Goal: Task Accomplishment & Management: Use online tool/utility

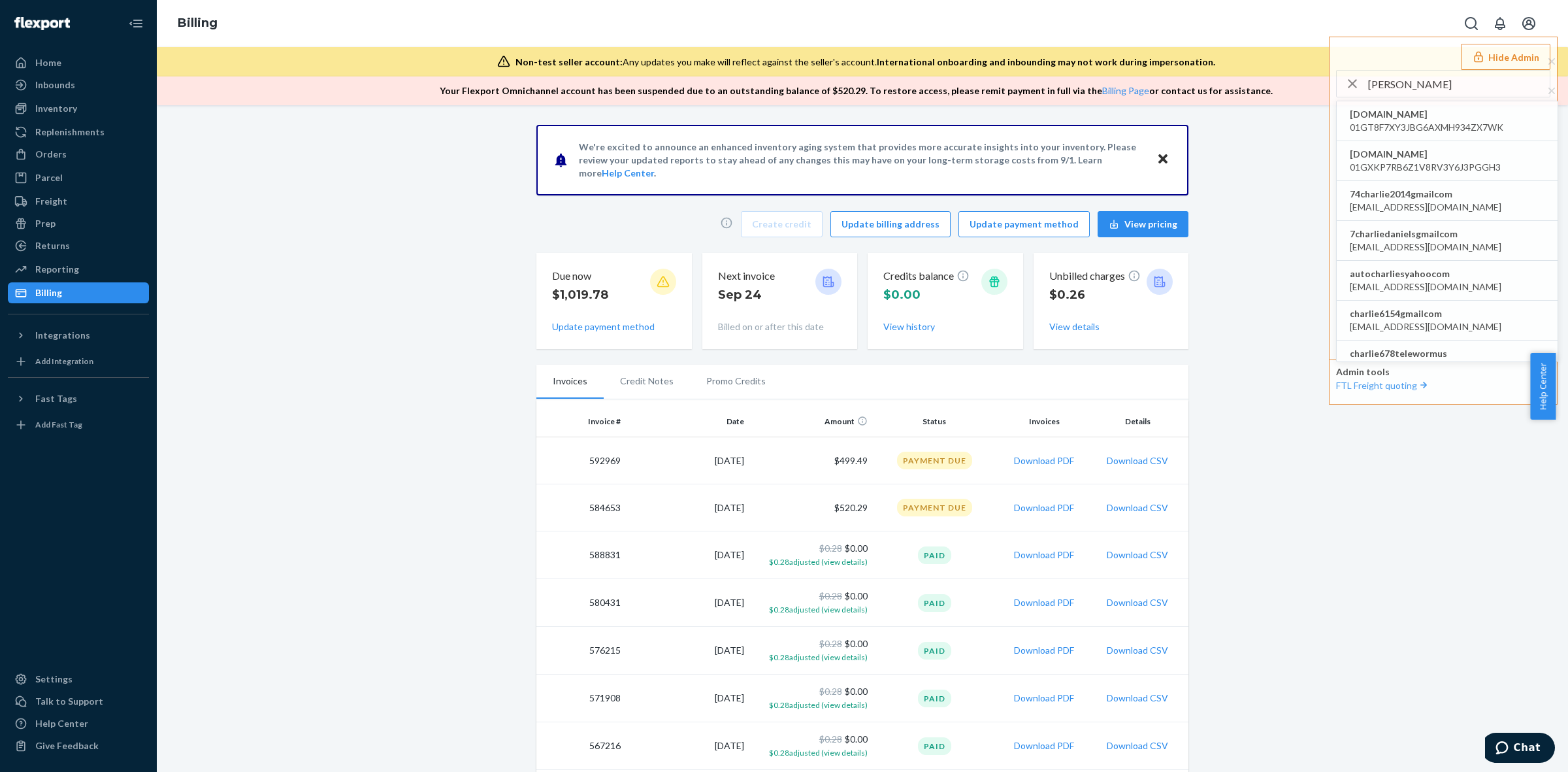
click at [1438, 85] on input "charlie" at bounding box center [1459, 84] width 181 height 26
paste input "islandhomebrandscom"
type input "charlieislandhomebrandscom"
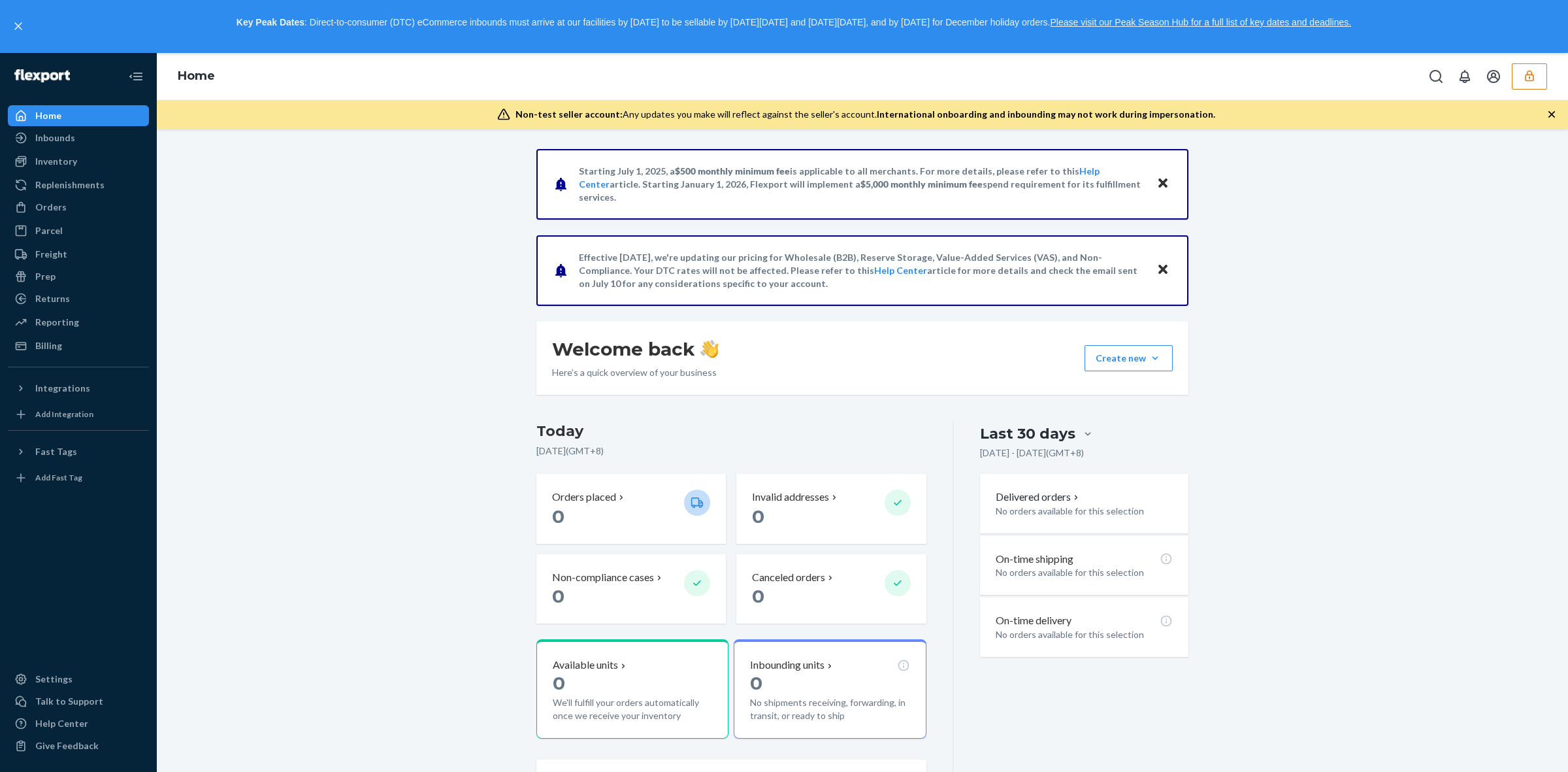
click at [1533, 72] on icon "button" at bounding box center [1530, 76] width 13 height 13
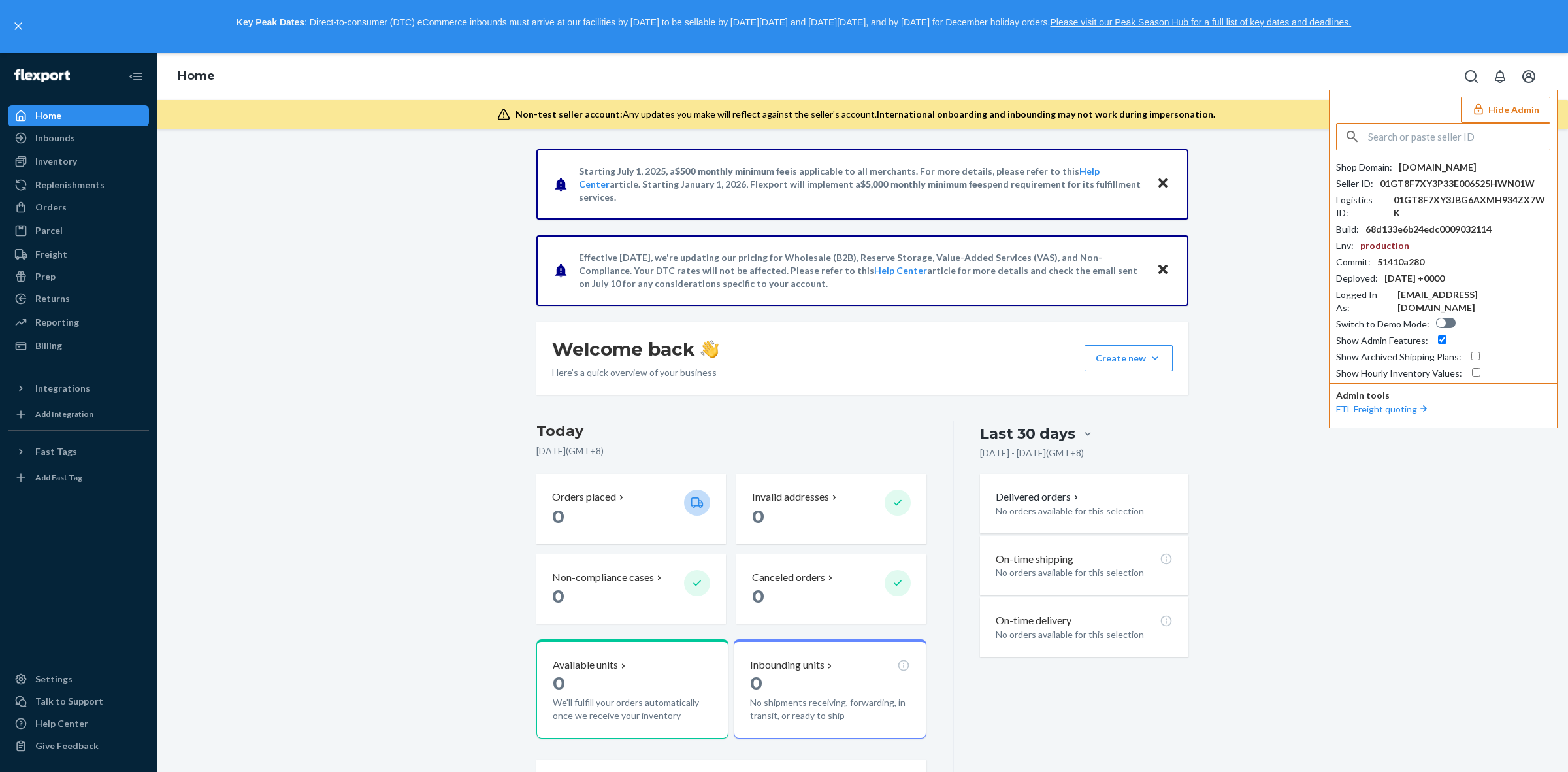
click at [1260, 494] on div "Starting July 1, 2025, a $500 monthly minimum fee is applicable to all merchant…" at bounding box center [862, 498] width 1392 height 698
click at [72, 209] on div "Orders" at bounding box center [79, 208] width 139 height 18
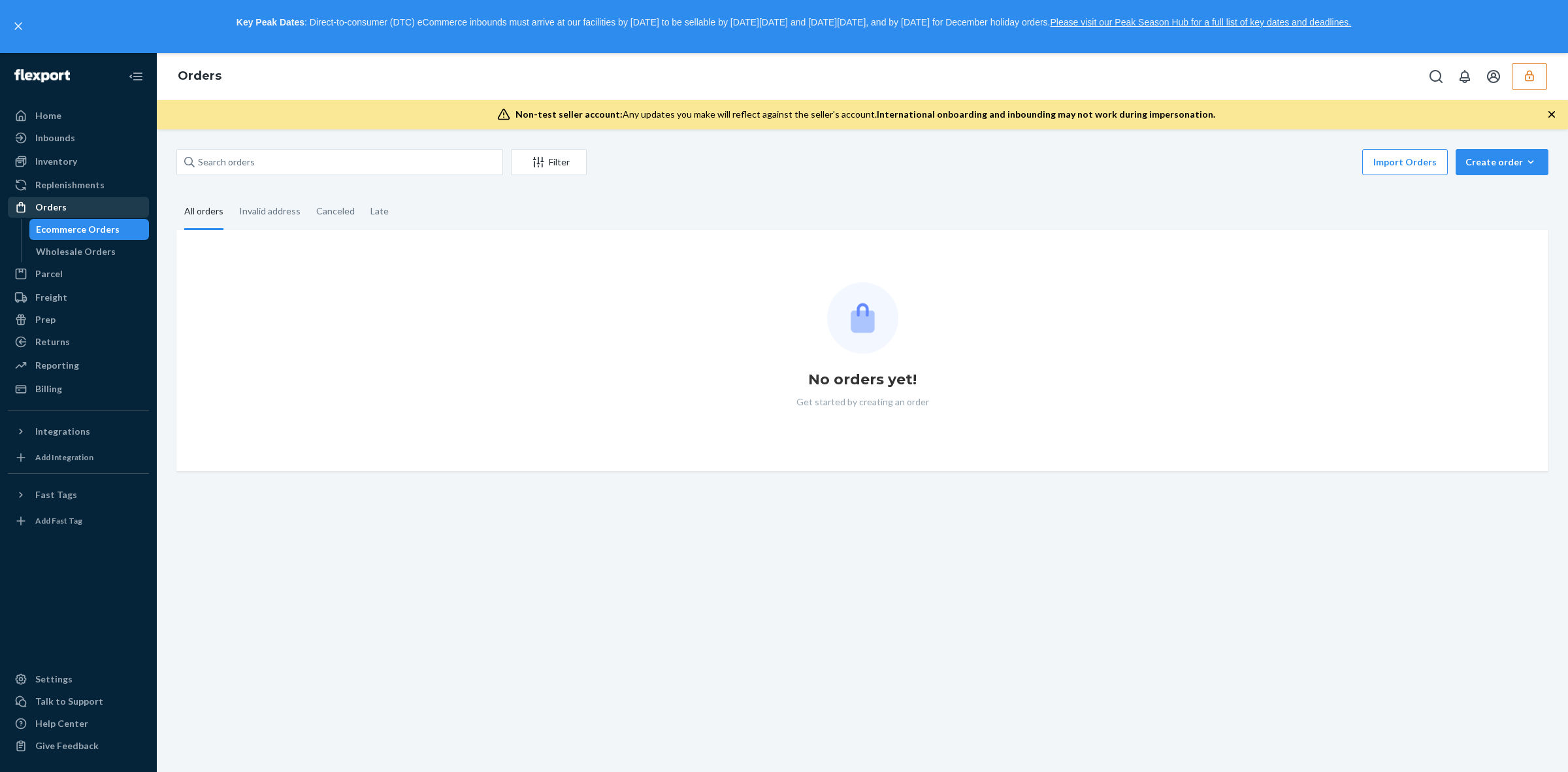
click at [66, 200] on div "Orders" at bounding box center [79, 208] width 139 height 18
click at [62, 390] on div "Billing" at bounding box center [79, 389] width 139 height 18
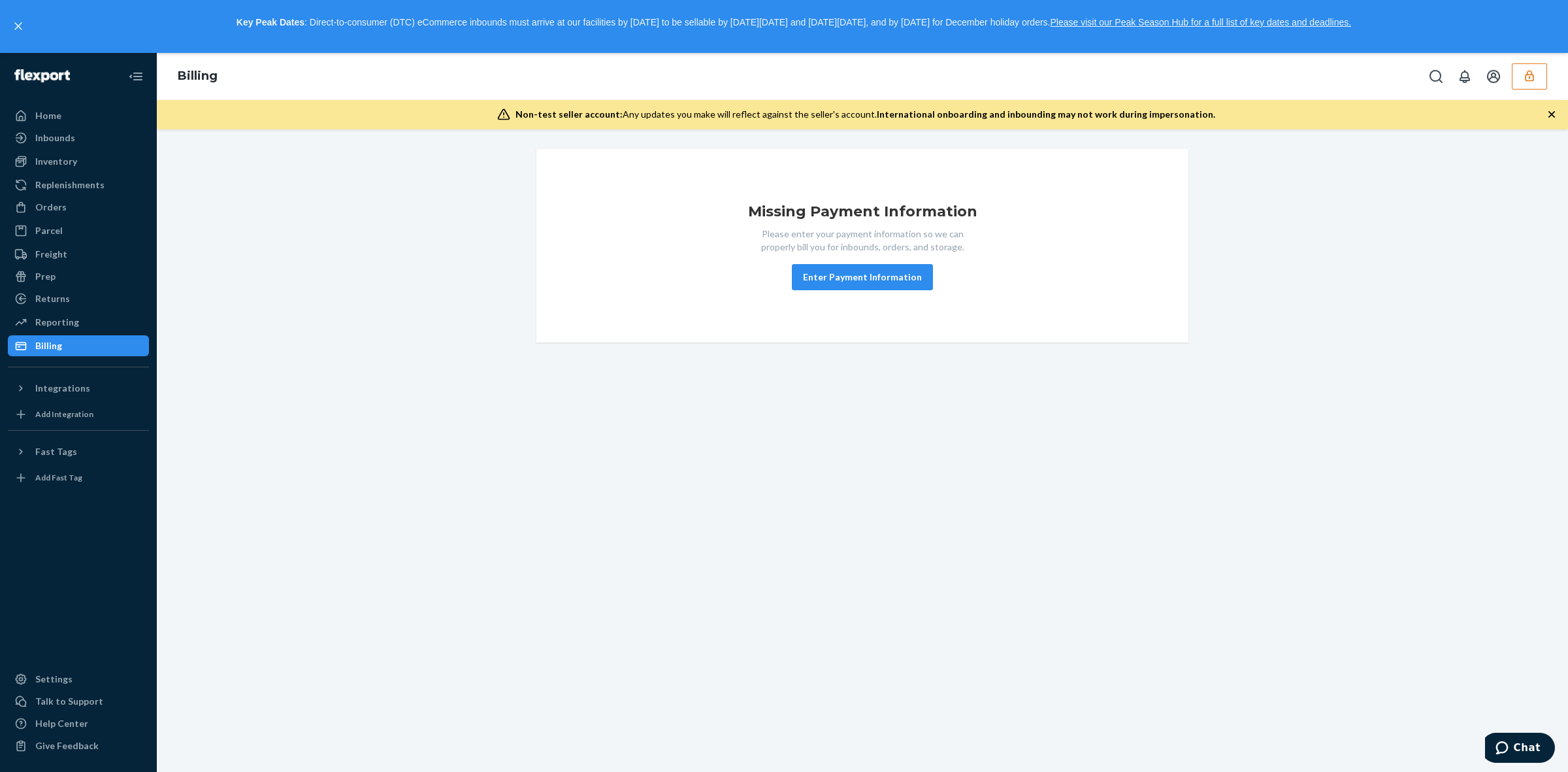
click at [1530, 74] on icon "button" at bounding box center [1529, 76] width 8 height 11
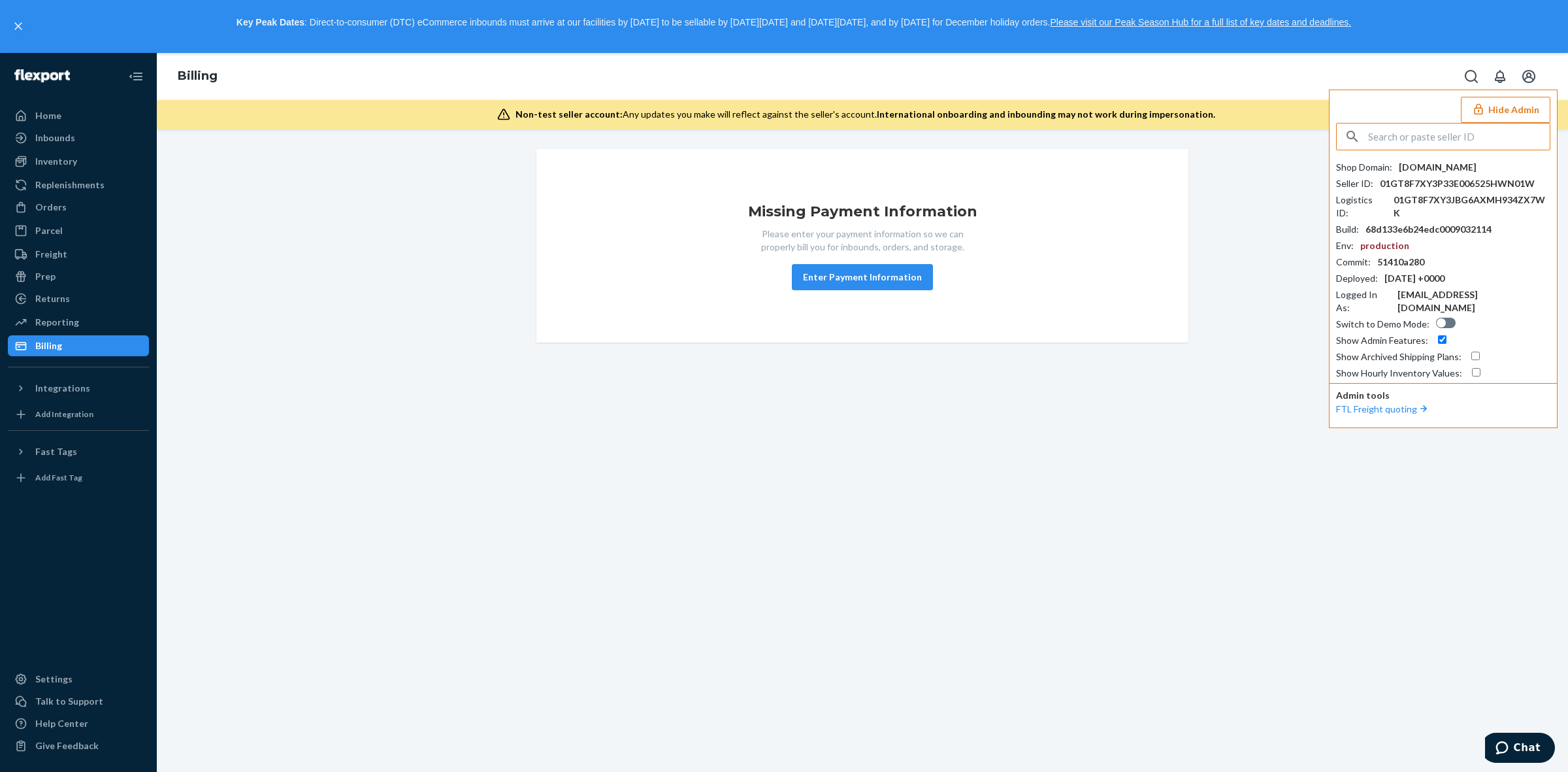
click at [1240, 410] on div "Missing Payment Information Please enter your payment information so we can pro…" at bounding box center [862, 450] width 1411 height 642
click at [59, 207] on div "Orders" at bounding box center [51, 207] width 31 height 13
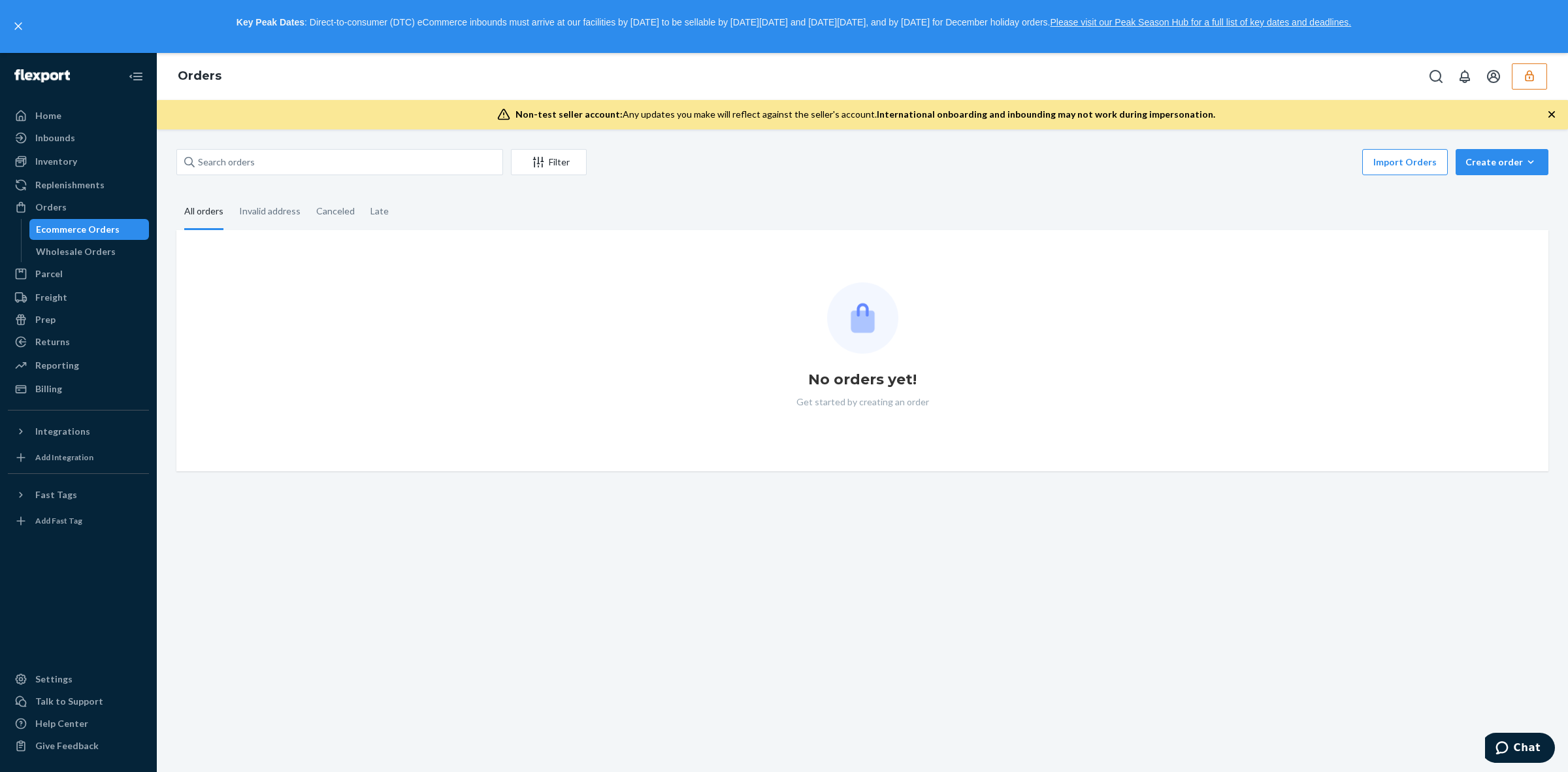
click at [1524, 80] on icon "button" at bounding box center [1530, 76] width 13 height 13
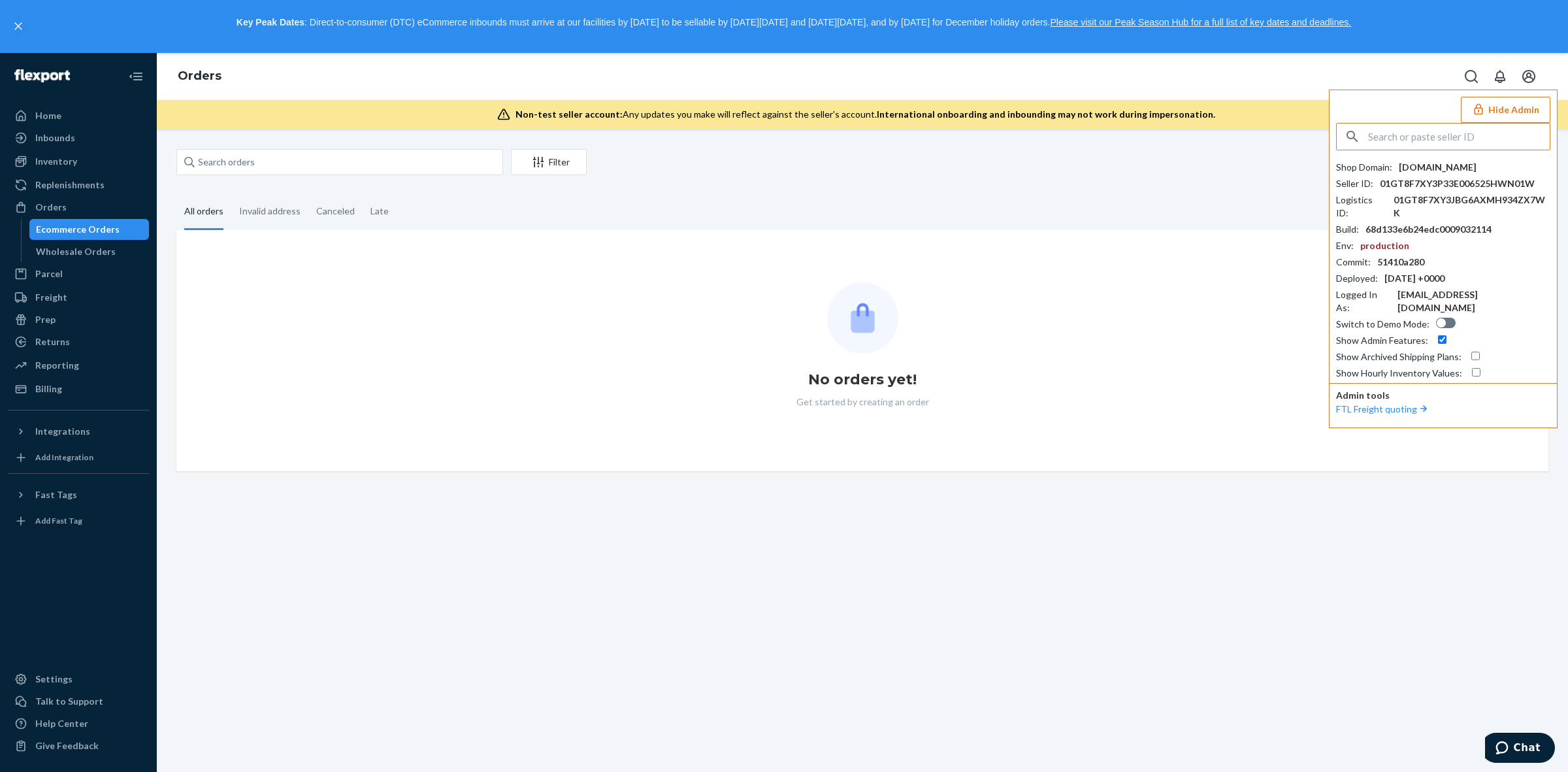
click at [1451, 141] on input "text" at bounding box center [1459, 136] width 181 height 26
type input "charlieislandhomebrandscom"
click at [1422, 161] on span "charlieislandhomebrandscom" at bounding box center [1426, 167] width 152 height 13
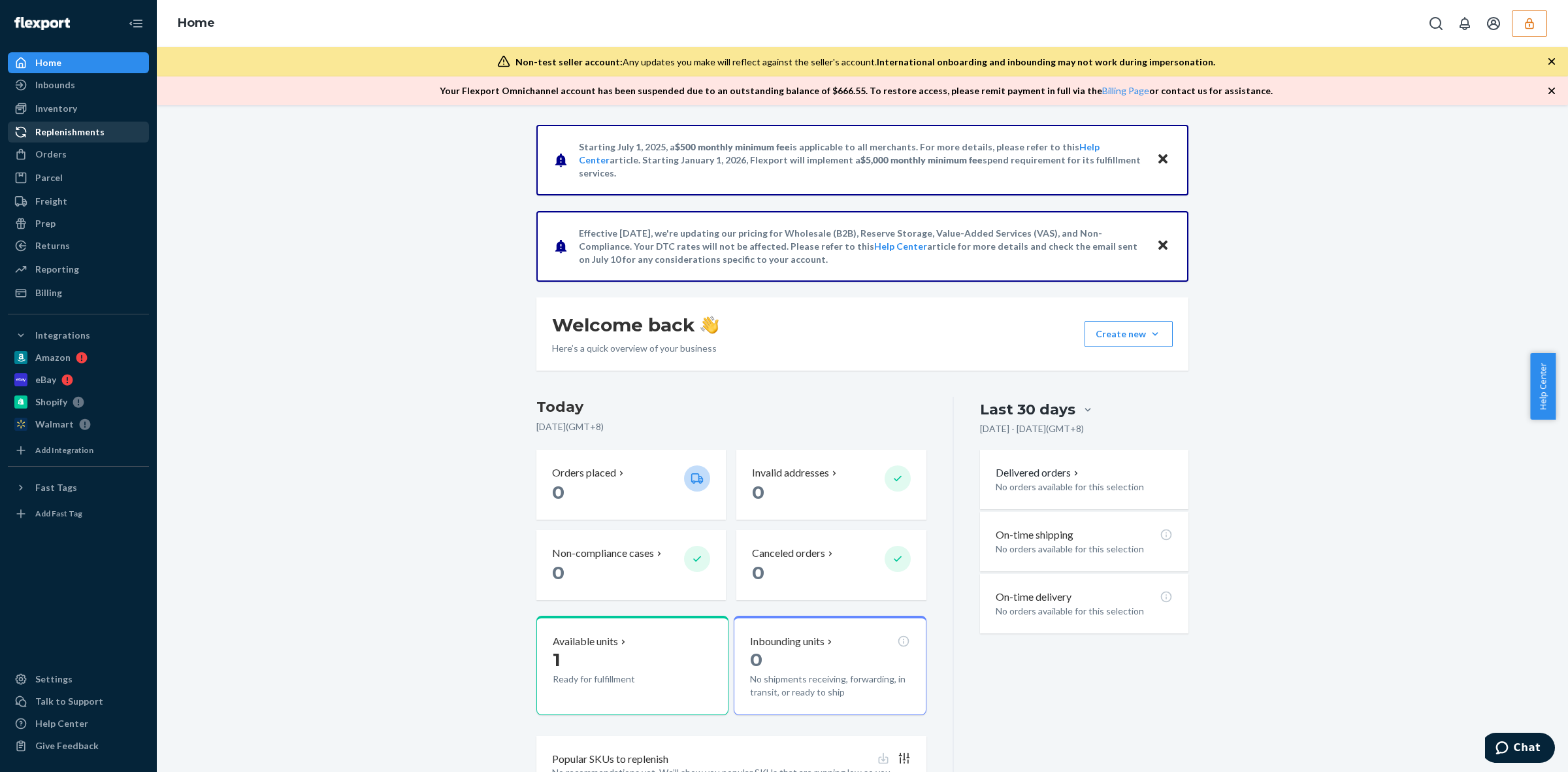
click at [57, 141] on div "Replenishments" at bounding box center [79, 132] width 139 height 18
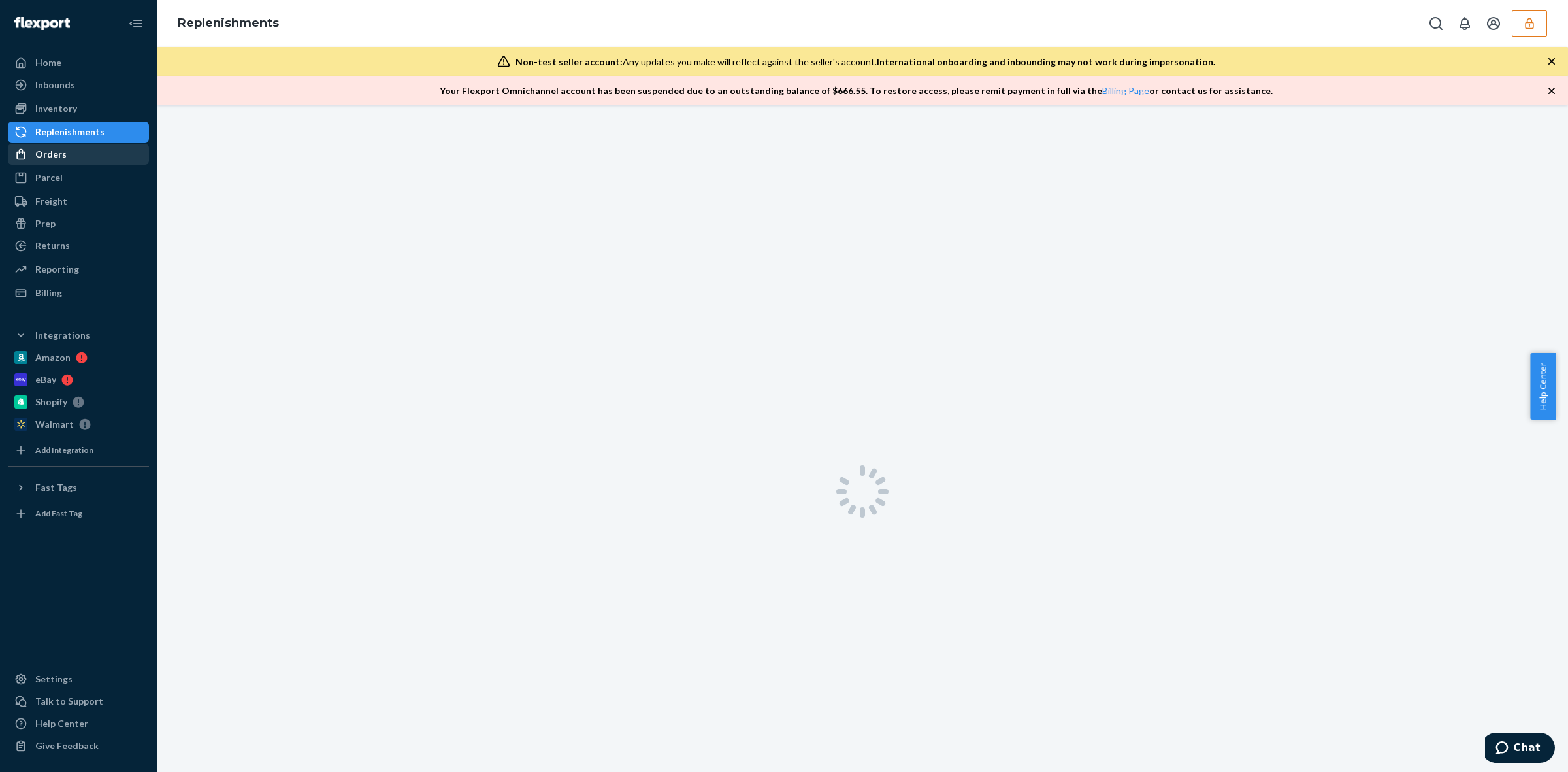
click at [112, 148] on div "Orders" at bounding box center [79, 154] width 139 height 18
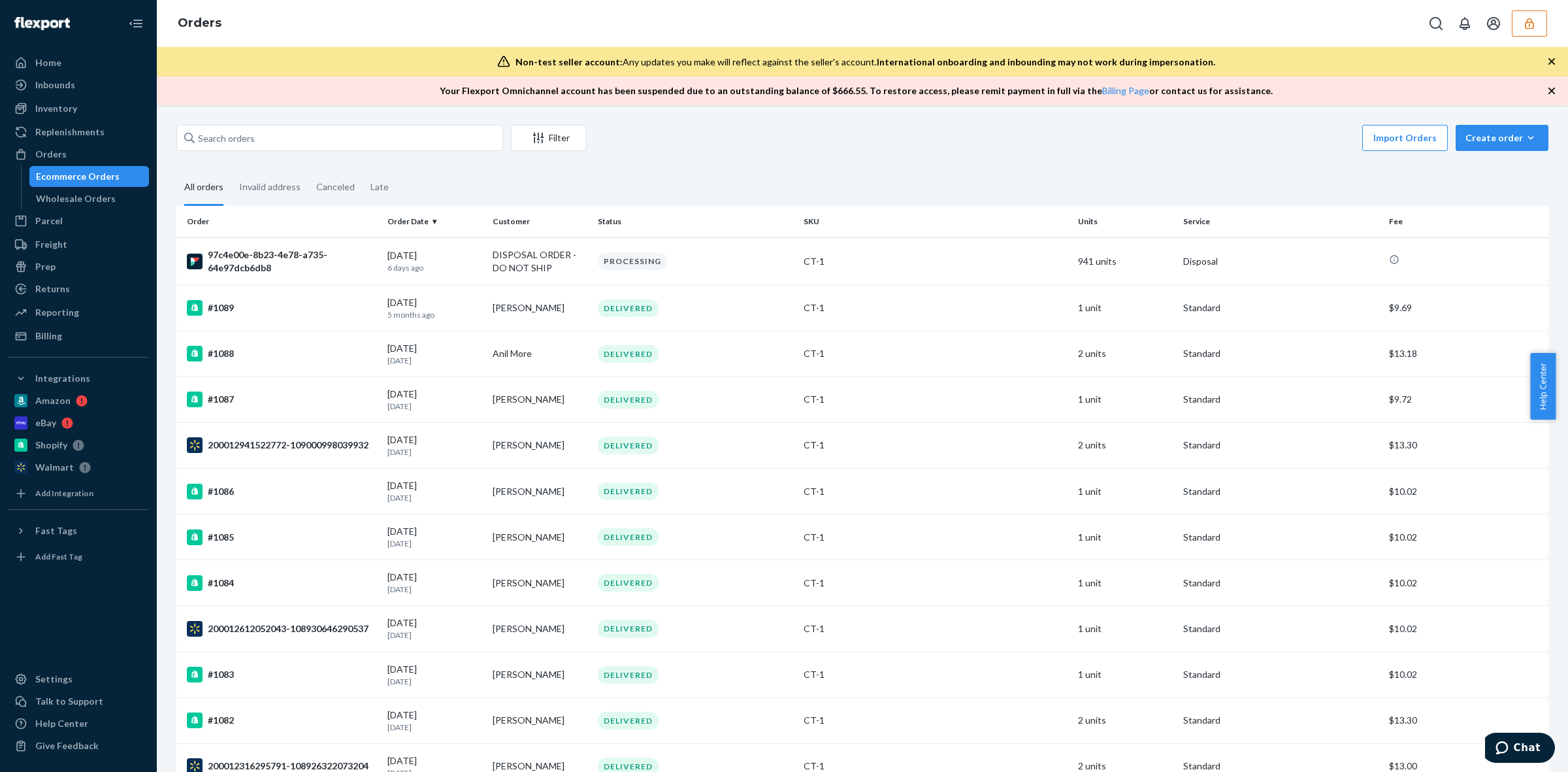
click at [1523, 25] on icon "button" at bounding box center [1530, 23] width 13 height 13
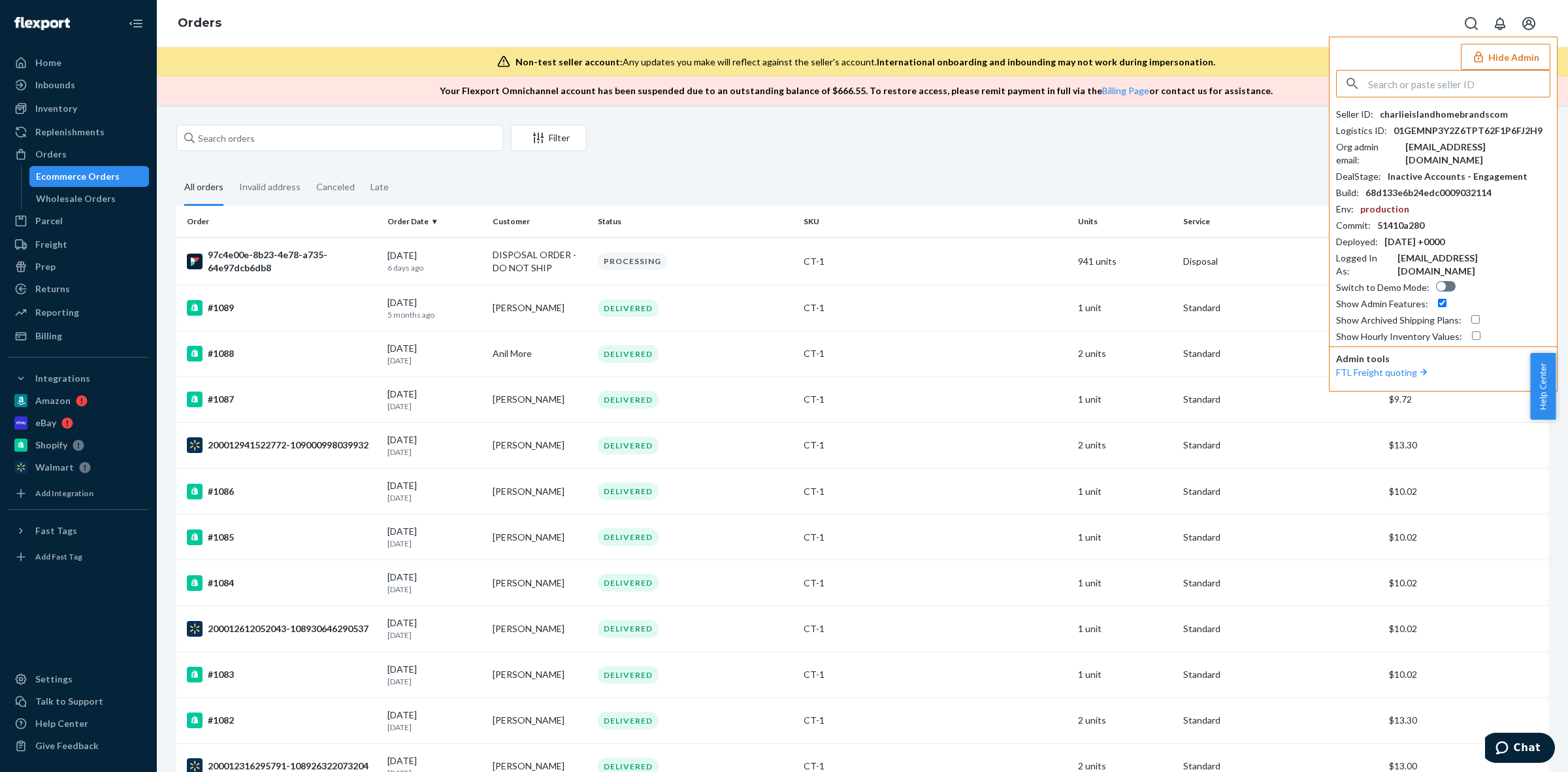
click at [1475, 86] on input "text" at bounding box center [1459, 84] width 181 height 26
type input "mikeflickingerhotmailcom"
click at [1467, 115] on li "mikeflickingerhotmailcom mikeflickinger@hotmail.com" at bounding box center [1448, 121] width 221 height 40
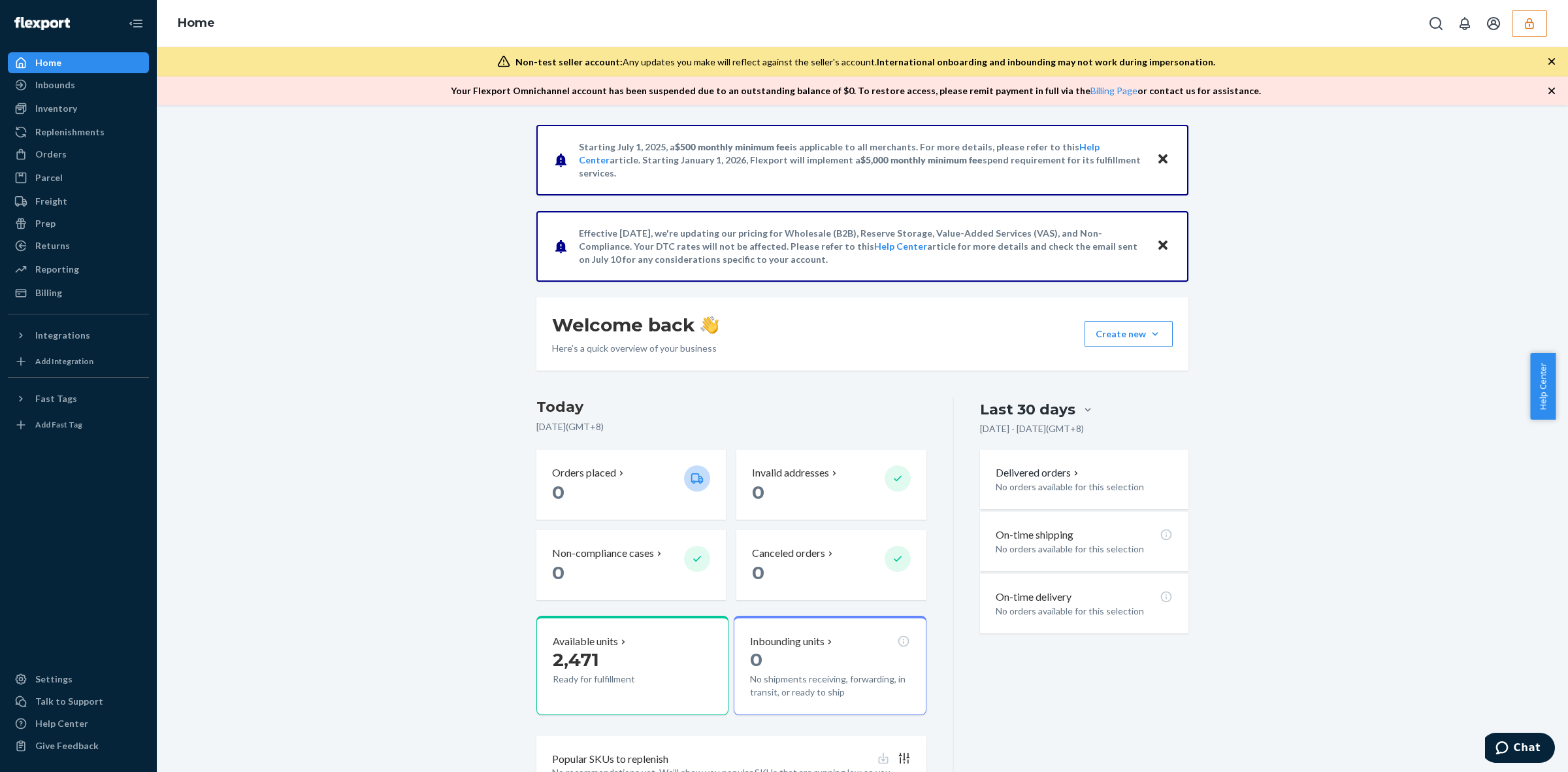
click at [341, 391] on div "Starting [DATE], a $500 monthly minimum fee is applicable to all merchants. For…" at bounding box center [862, 474] width 1392 height 698
click at [1445, 543] on div "Starting [DATE], a $500 monthly minimum fee is applicable to all merchants. For…" at bounding box center [862, 474] width 1392 height 698
click at [1535, 23] on icon "button" at bounding box center [1530, 23] width 13 height 13
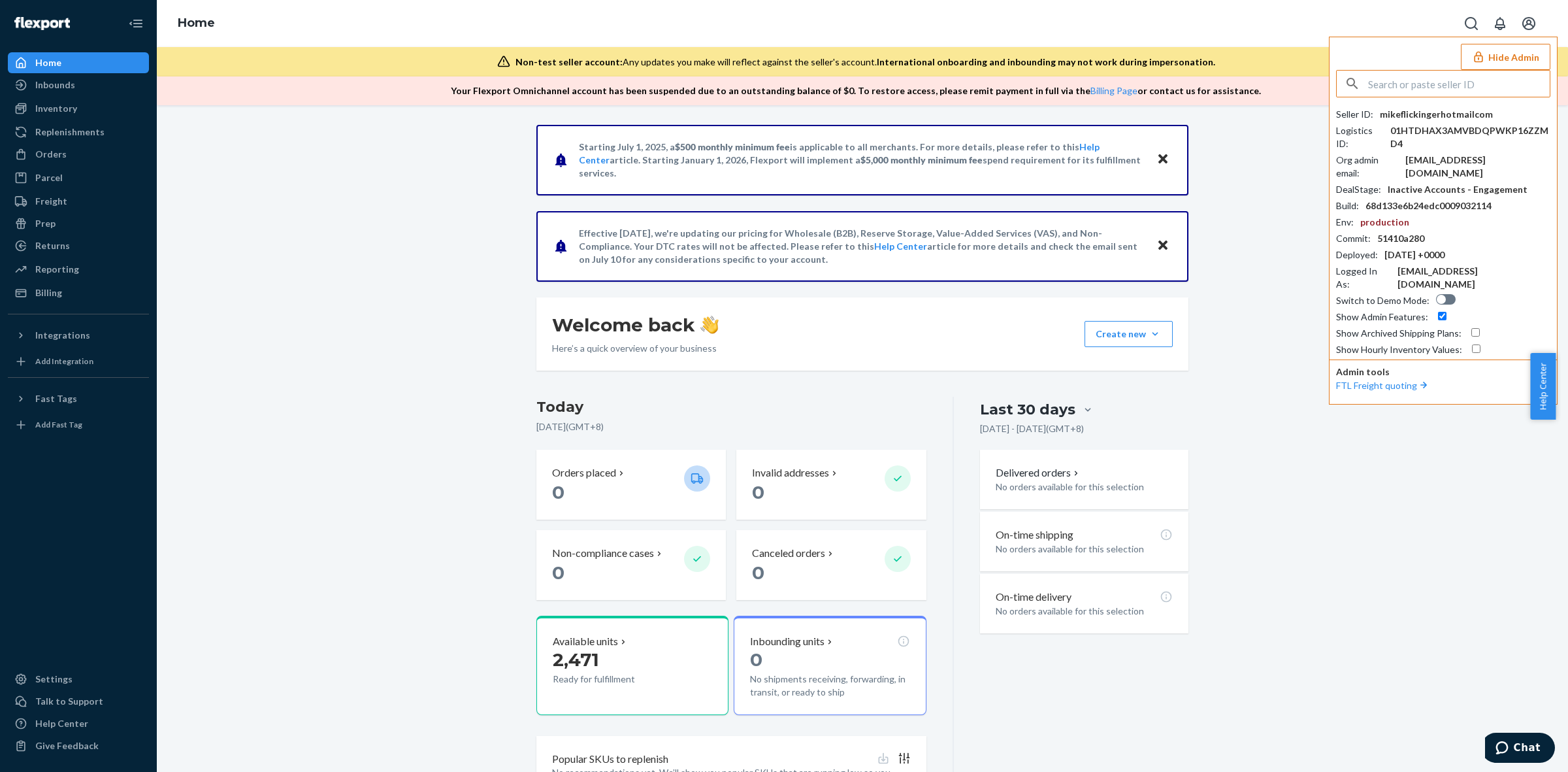
click at [1441, 83] on input "text" at bounding box center [1459, 84] width 181 height 26
type input "01GSNDR4Q25WWH62VC0KYJ4F6P"
click at [1428, 115] on span "[DOMAIN_NAME]" at bounding box center [1426, 114] width 152 height 13
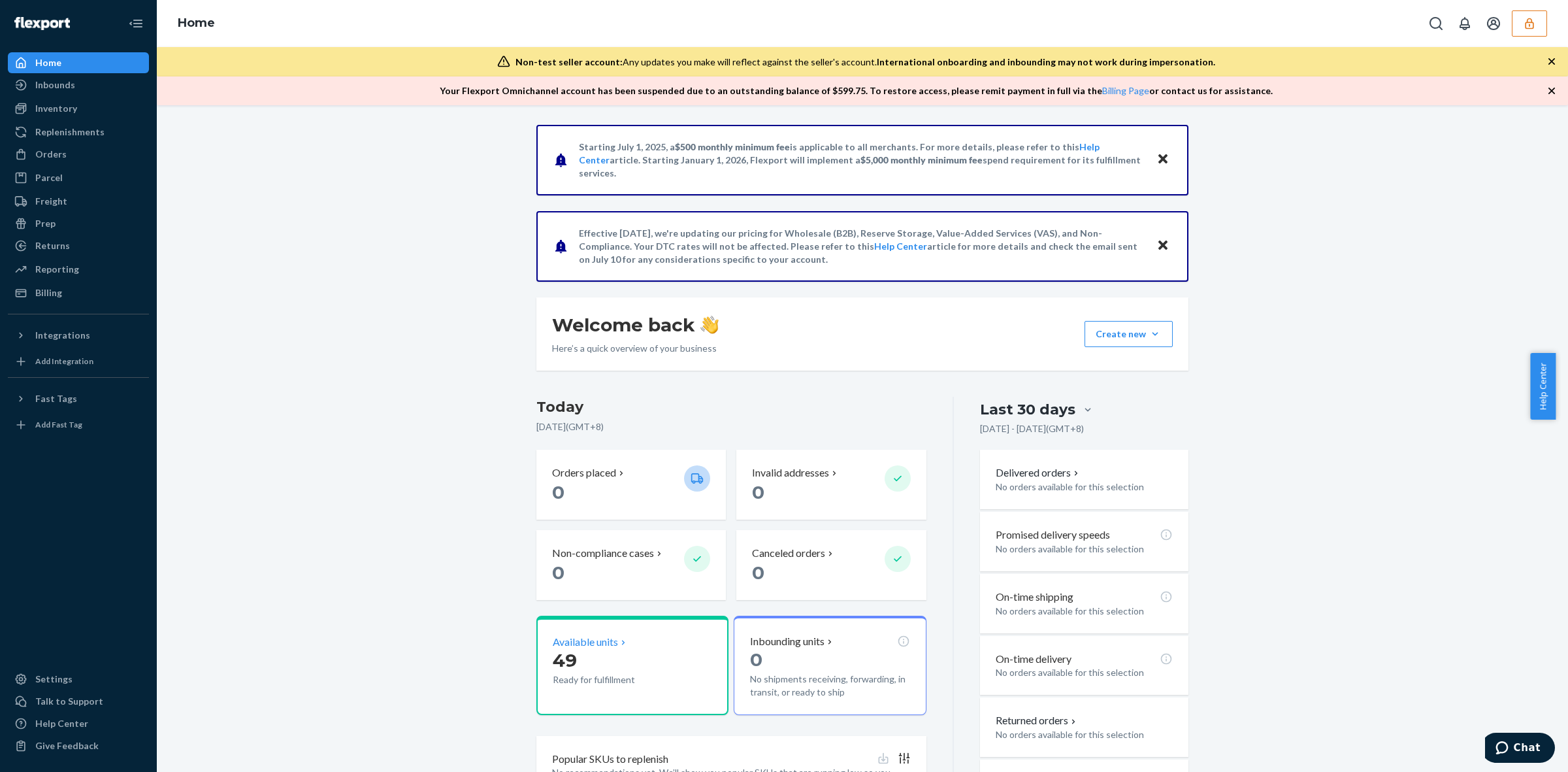
click at [622, 662] on p "49" at bounding box center [613, 659] width 121 height 23
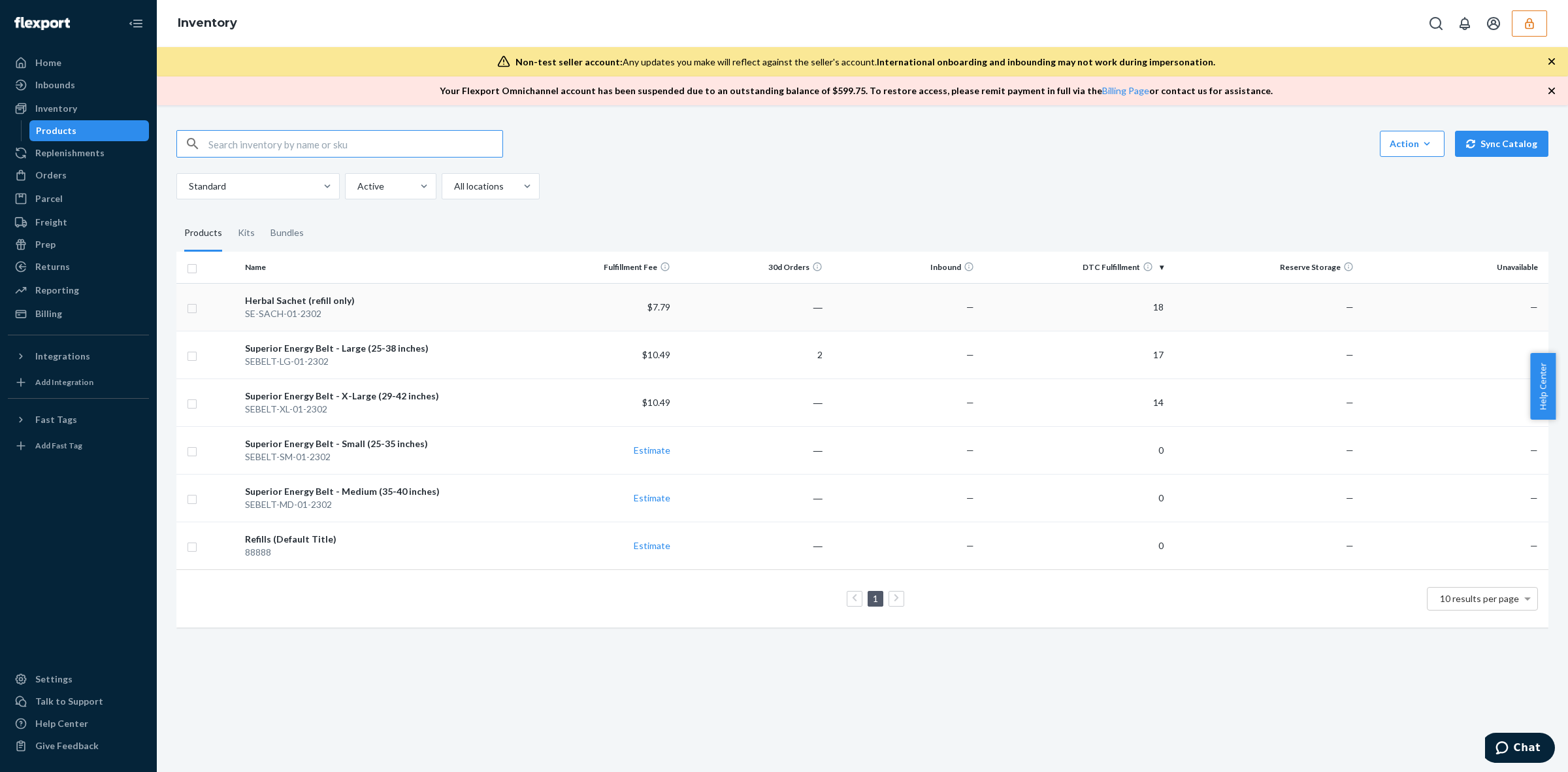
click at [195, 306] on input "checkbox" at bounding box center [192, 306] width 11 height 13
checkbox input "true"
click at [193, 348] on input "checkbox" at bounding box center [192, 354] width 11 height 13
checkbox input "true"
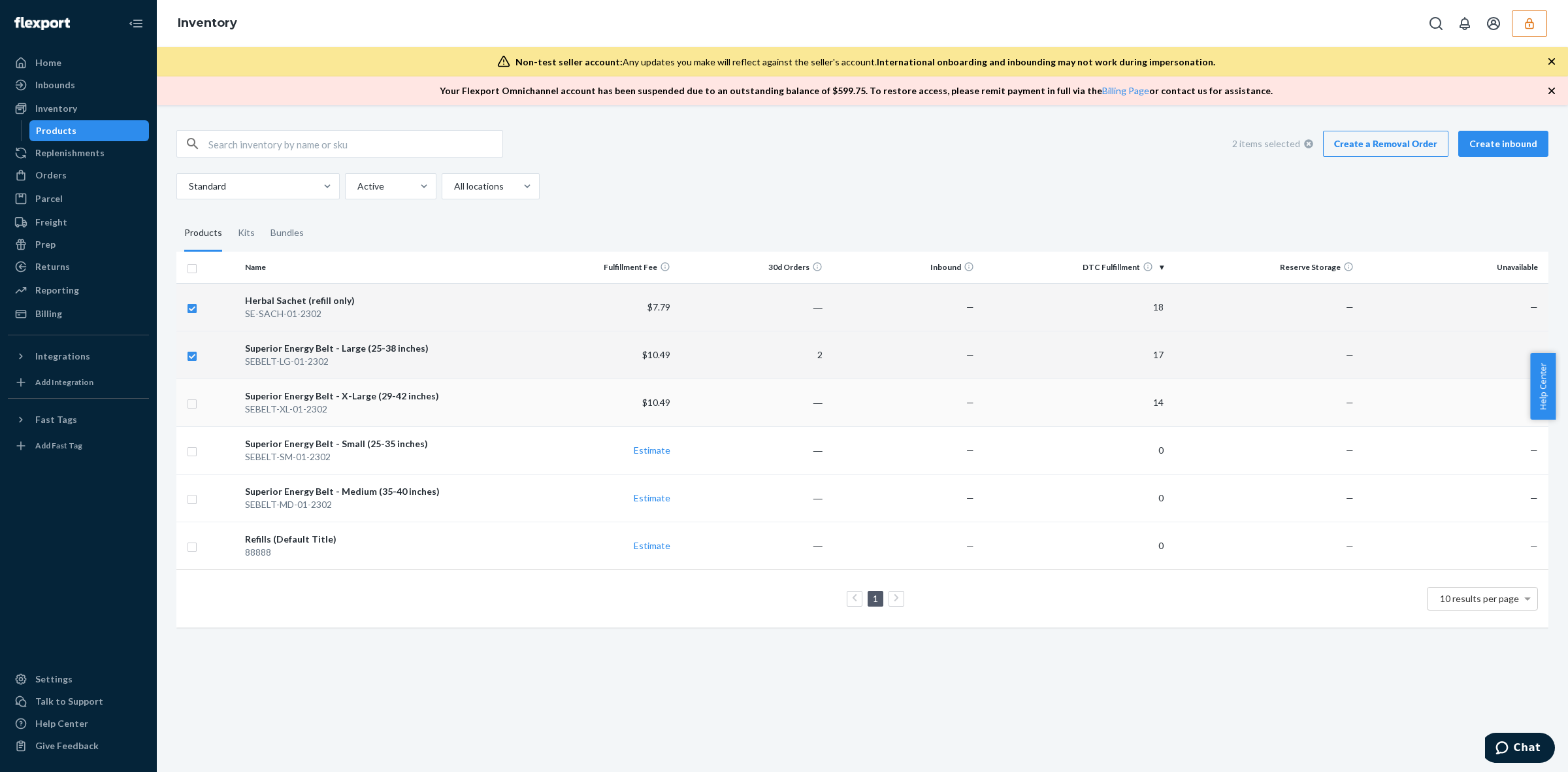
checkbox input "true"
click at [190, 402] on input "checkbox" at bounding box center [192, 402] width 11 height 13
checkbox input "true"
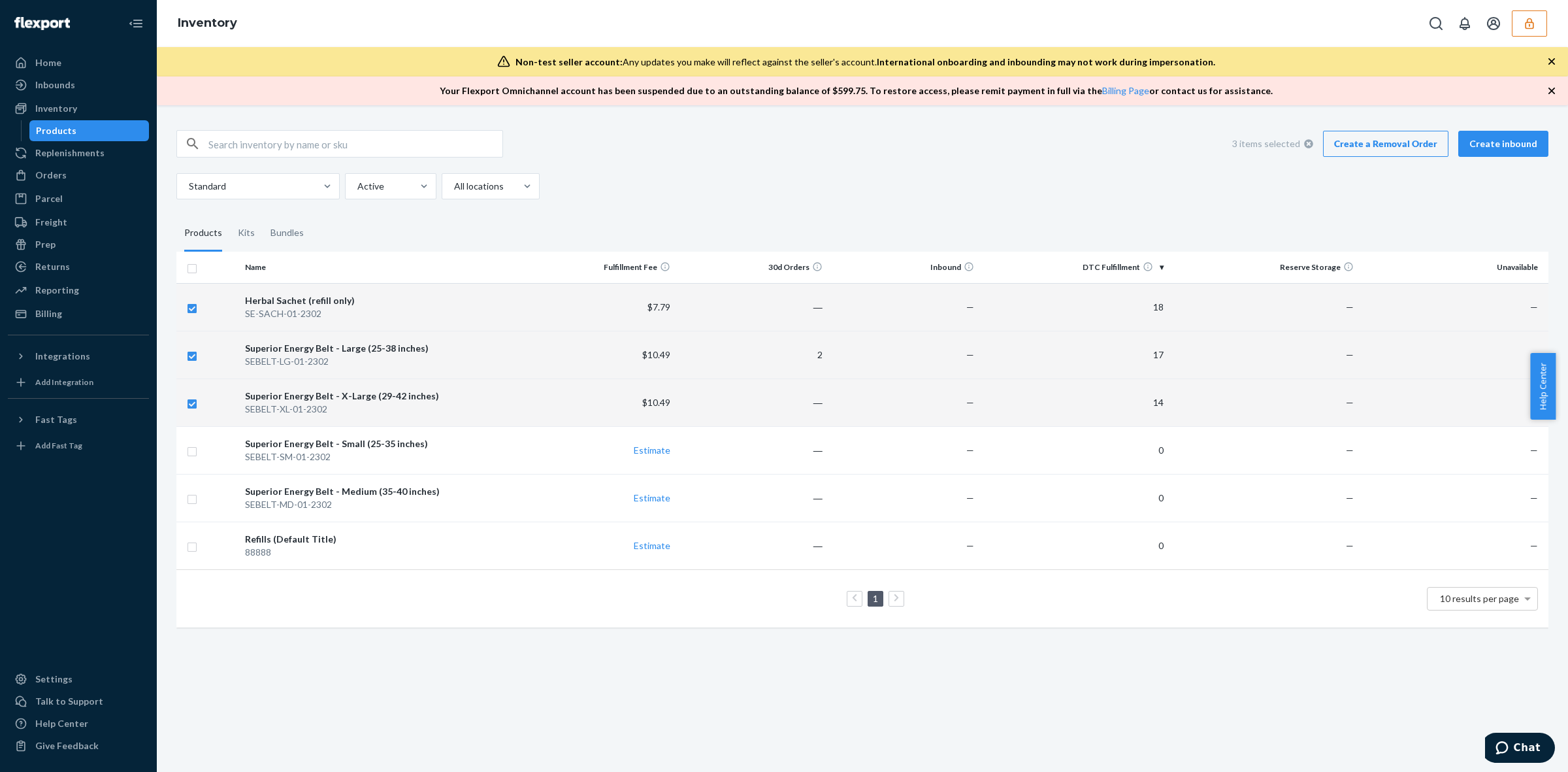
click at [1367, 140] on link "Create a Removal Order" at bounding box center [1385, 144] width 125 height 26
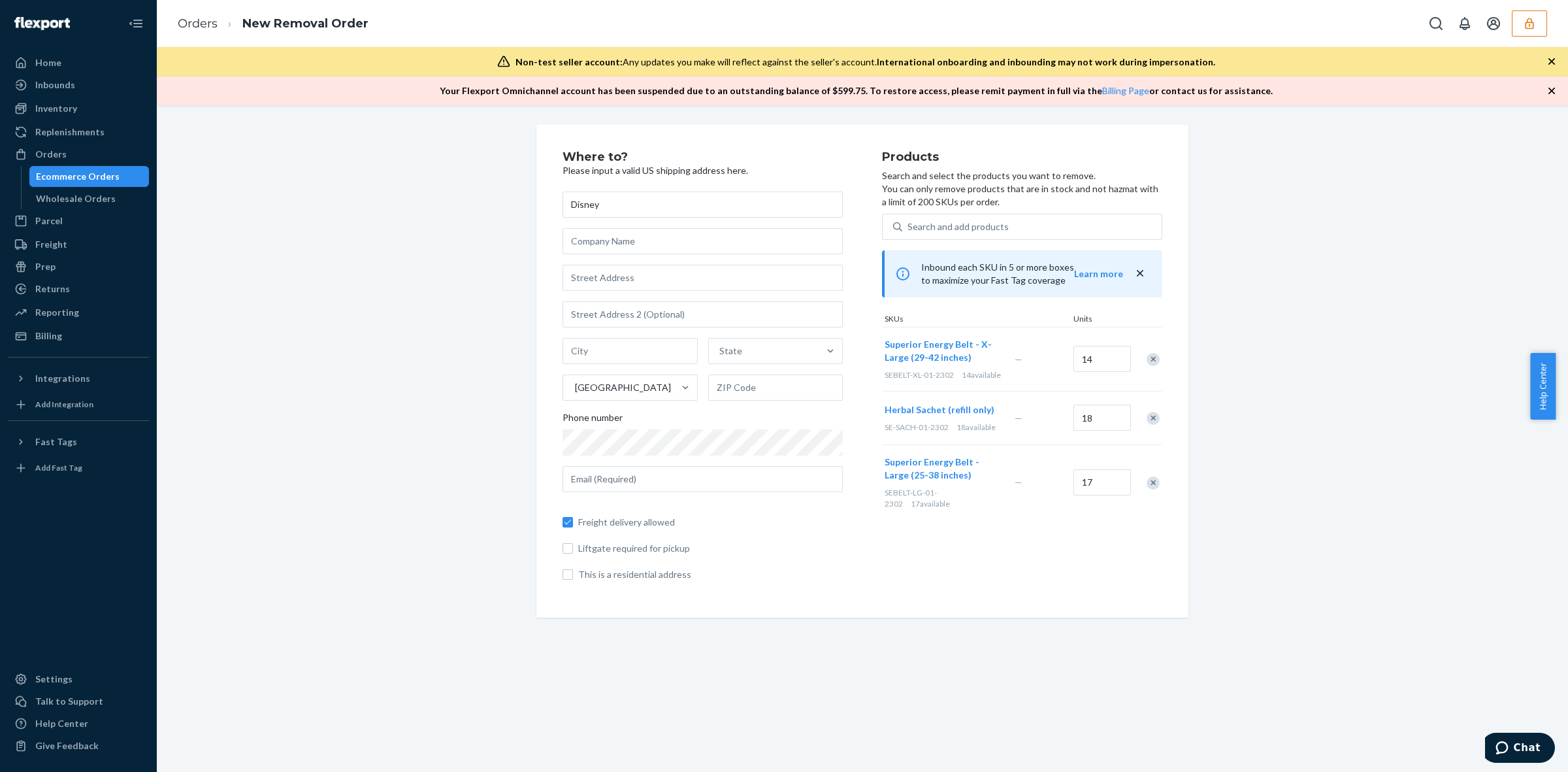
type input "Disney"
click at [639, 278] on input "text" at bounding box center [703, 278] width 280 height 26
type input "1313 disne"
type input "Anaheim"
type input "92802"
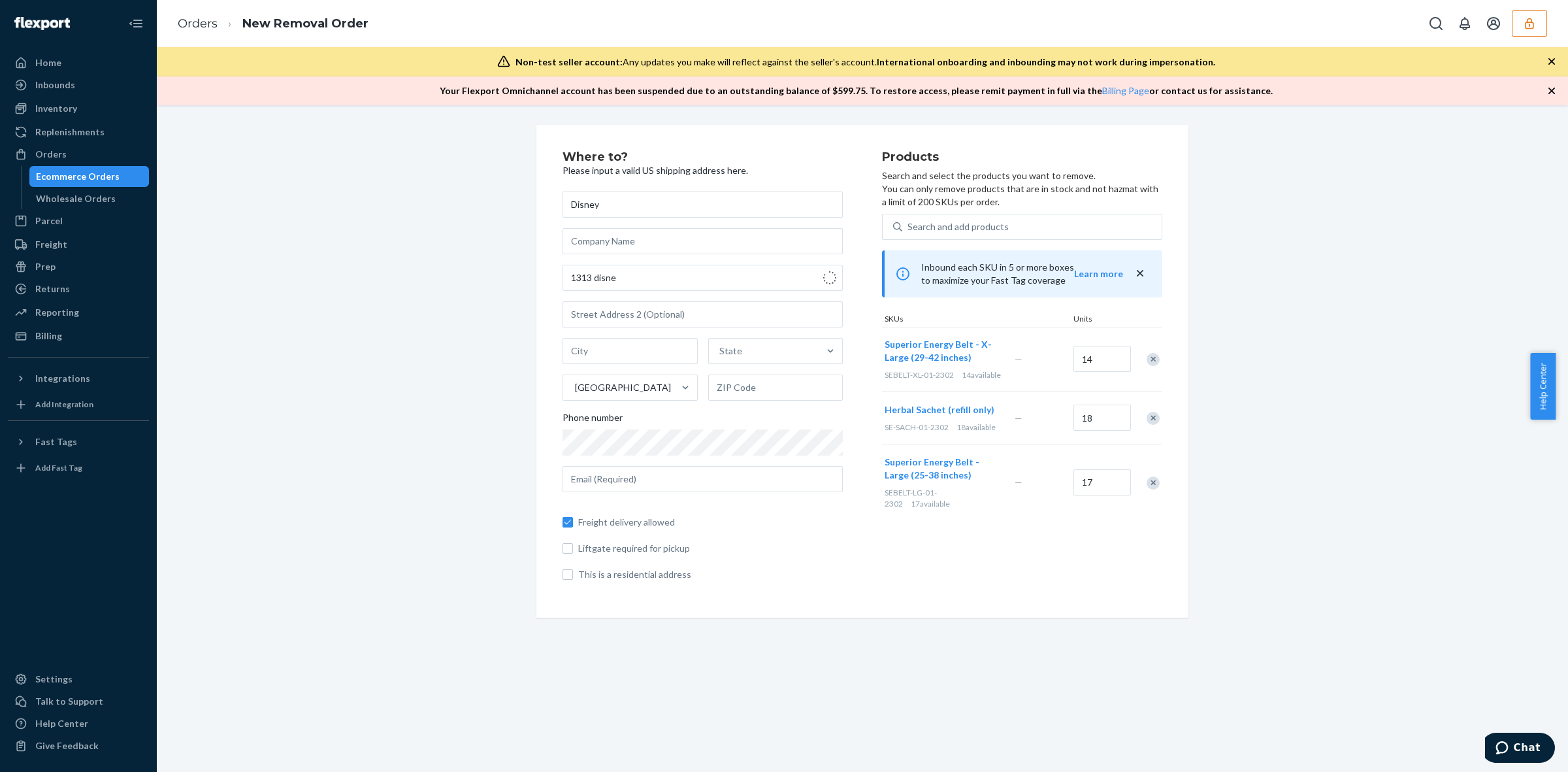
type input "1313 Disneyland Dr"
click at [651, 479] on input "text" at bounding box center [703, 479] width 280 height 26
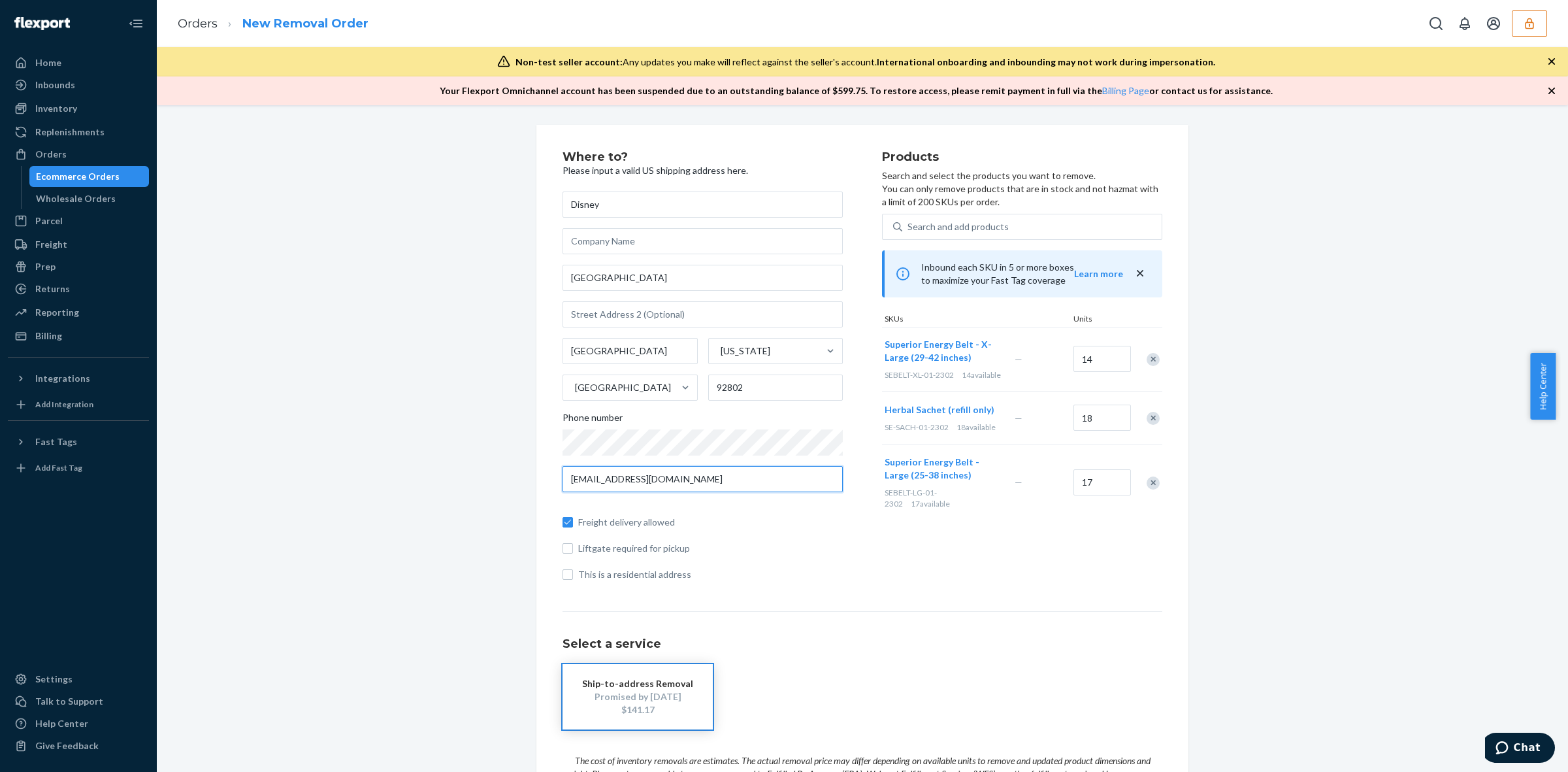
type input "deliverr-collections@flexport.com"
click at [1524, 25] on icon "button" at bounding box center [1530, 23] width 13 height 13
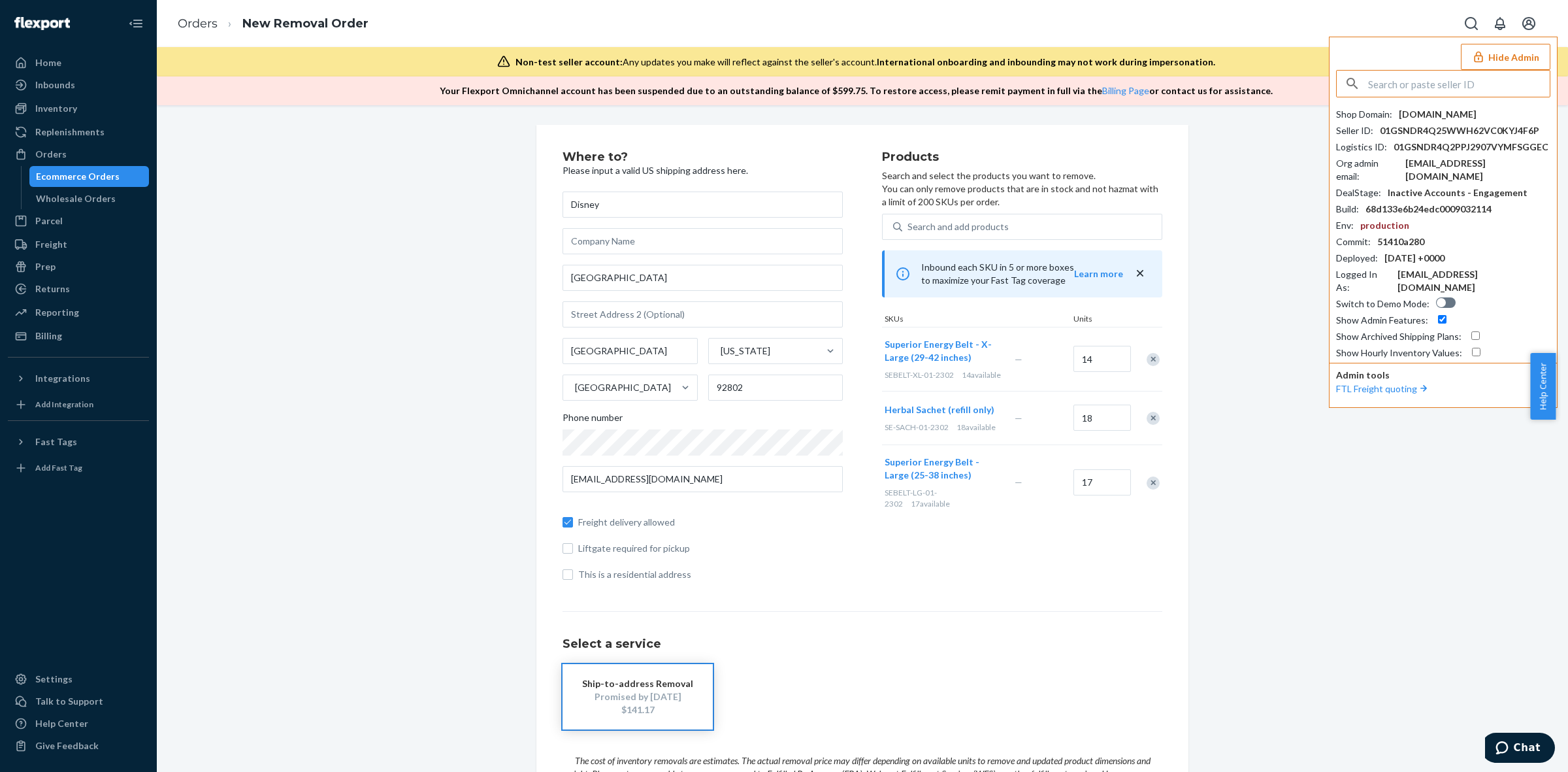
click at [1456, 86] on input "text" at bounding box center [1459, 84] width 181 height 26
type input "sfnonboardingsantegraceflexportcom"
click at [1444, 118] on span "sfnonboardingsantegraceflexportcom" at bounding box center [1433, 114] width 166 height 13
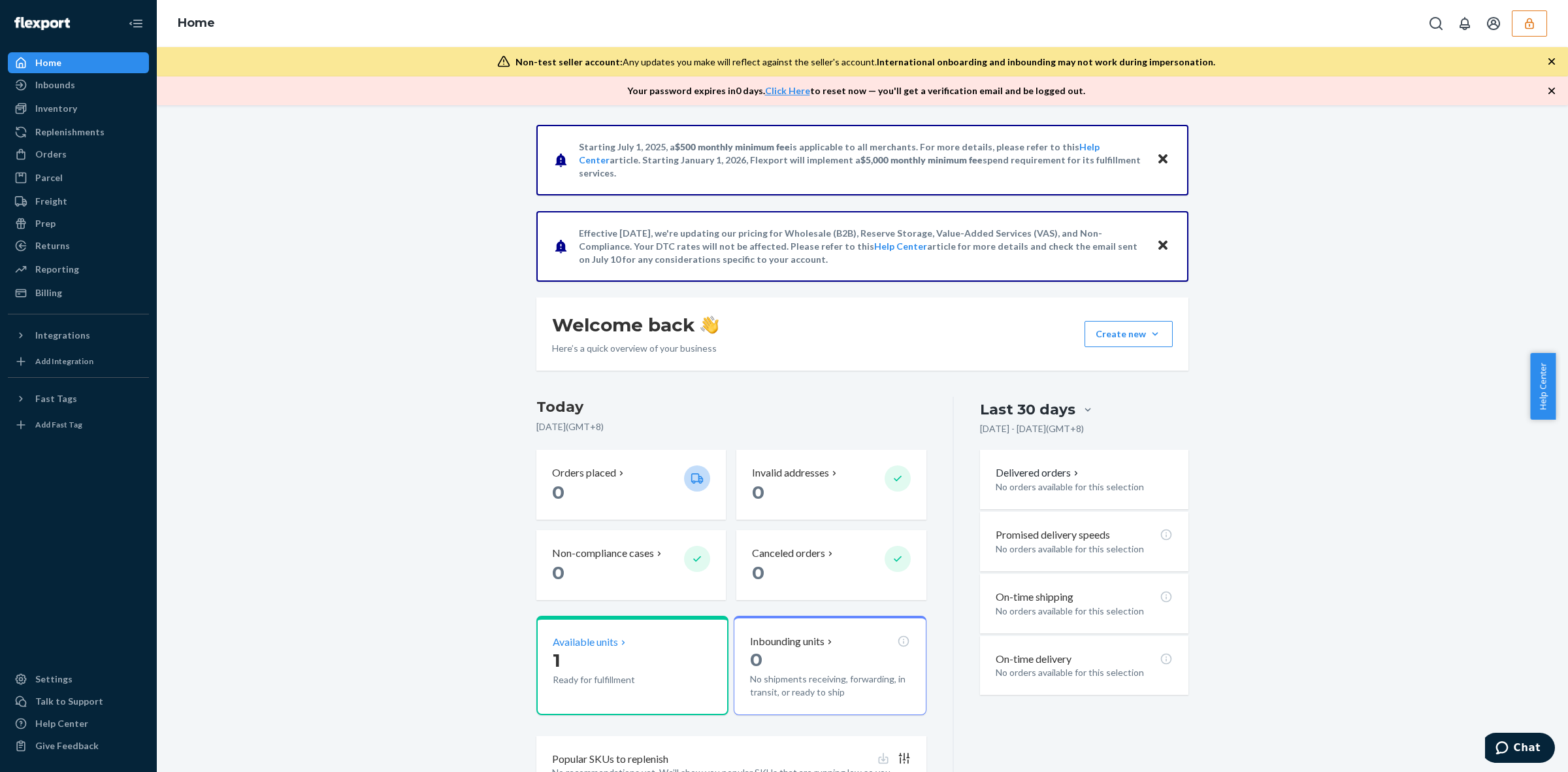
click at [592, 664] on p "1" at bounding box center [613, 659] width 121 height 23
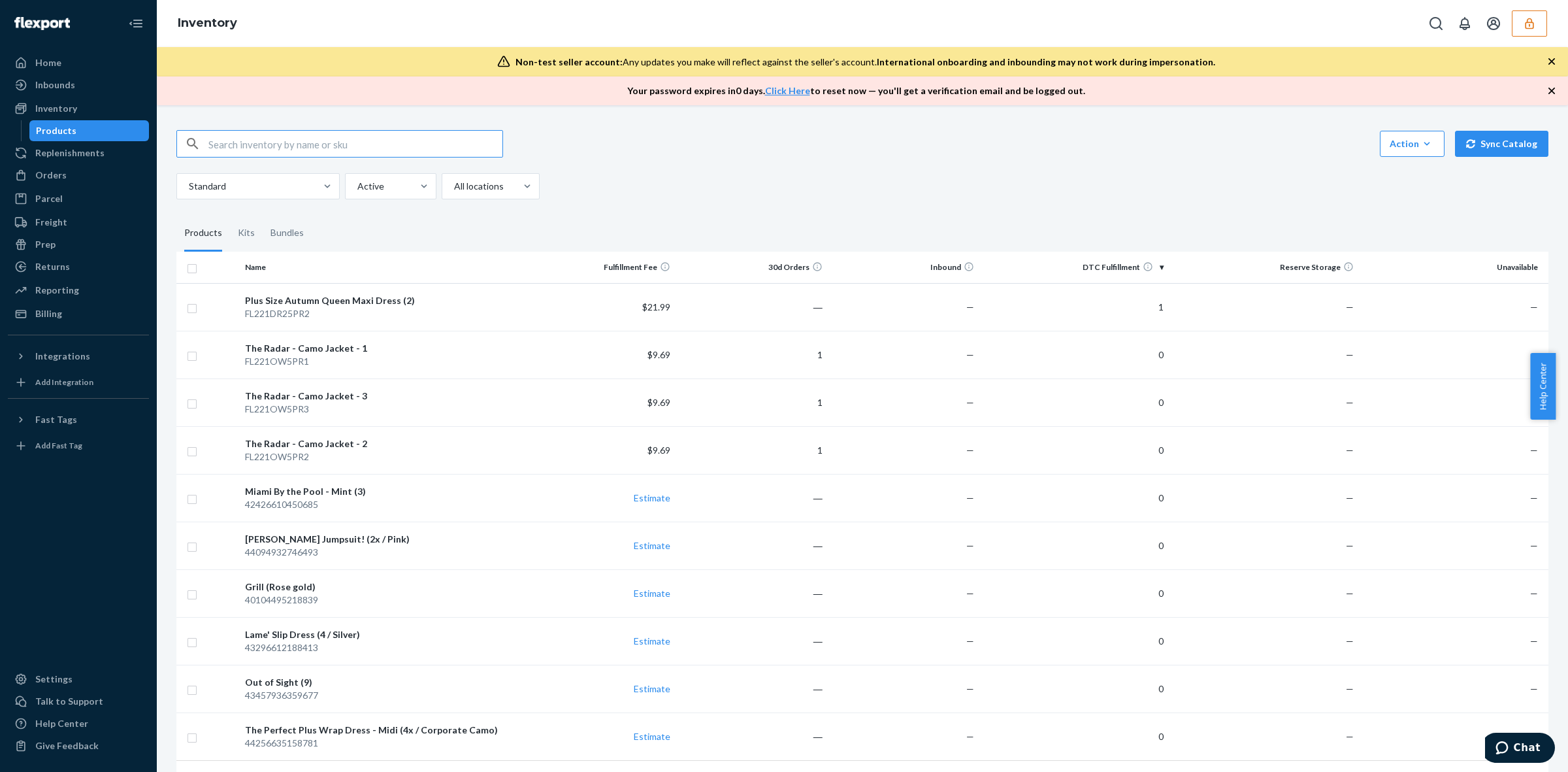
click at [1530, 18] on icon "button" at bounding box center [1529, 23] width 8 height 11
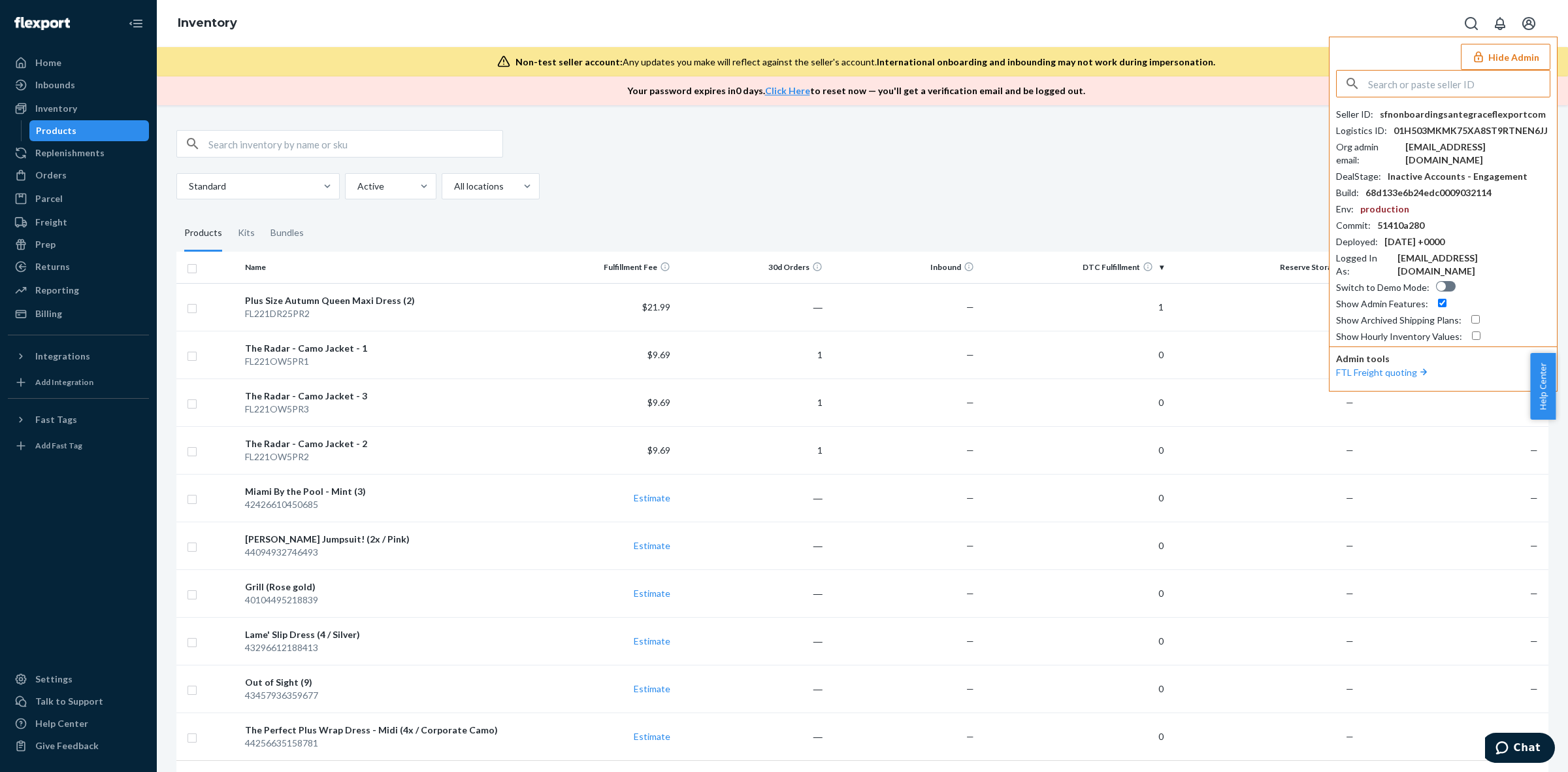
click at [1402, 118] on div "sfnonboardingsantegraceflexportcom" at bounding box center [1463, 114] width 166 height 13
copy div "sfnonboardingsantegraceflexportcom"
click at [1491, 87] on input "text" at bounding box center [1459, 84] width 181 height 26
paste input "info@adonisunderwear.com"
type input "info@adonisunderwear.com"
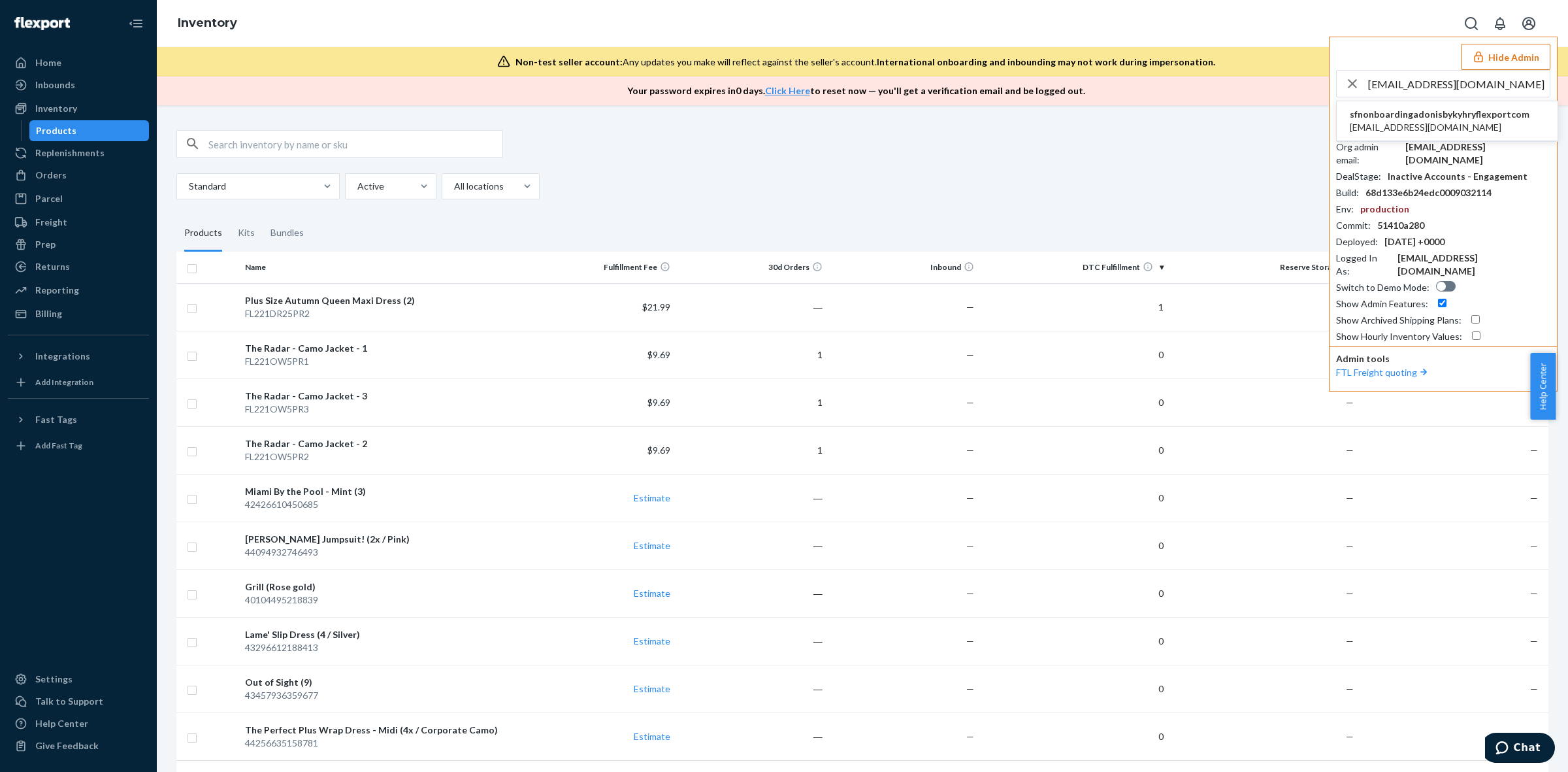
click at [1475, 115] on span "sfnonboardingadonisbykyhryflexportcom" at bounding box center [1440, 114] width 180 height 13
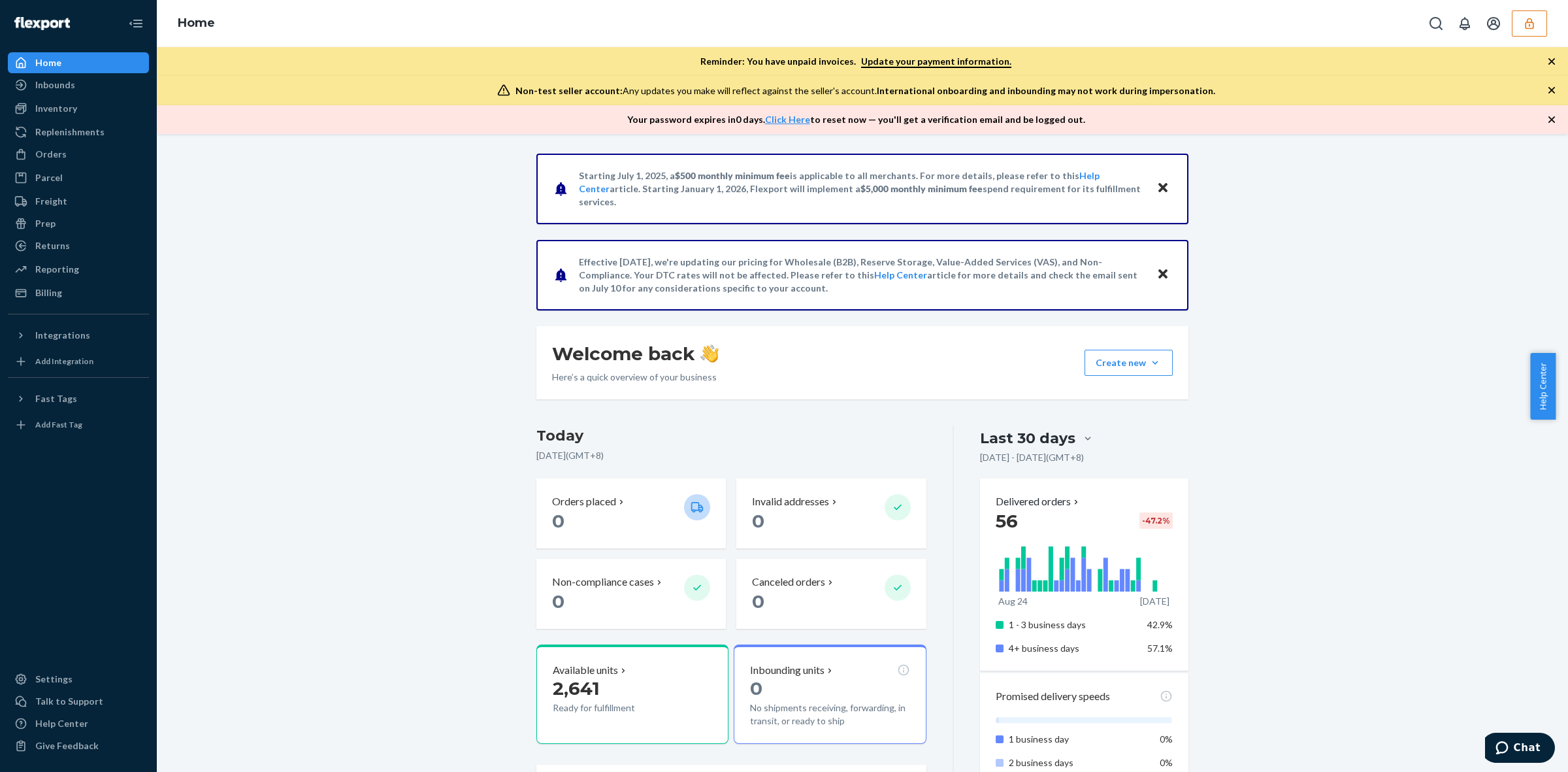
click at [1523, 21] on icon "button" at bounding box center [1530, 23] width 13 height 13
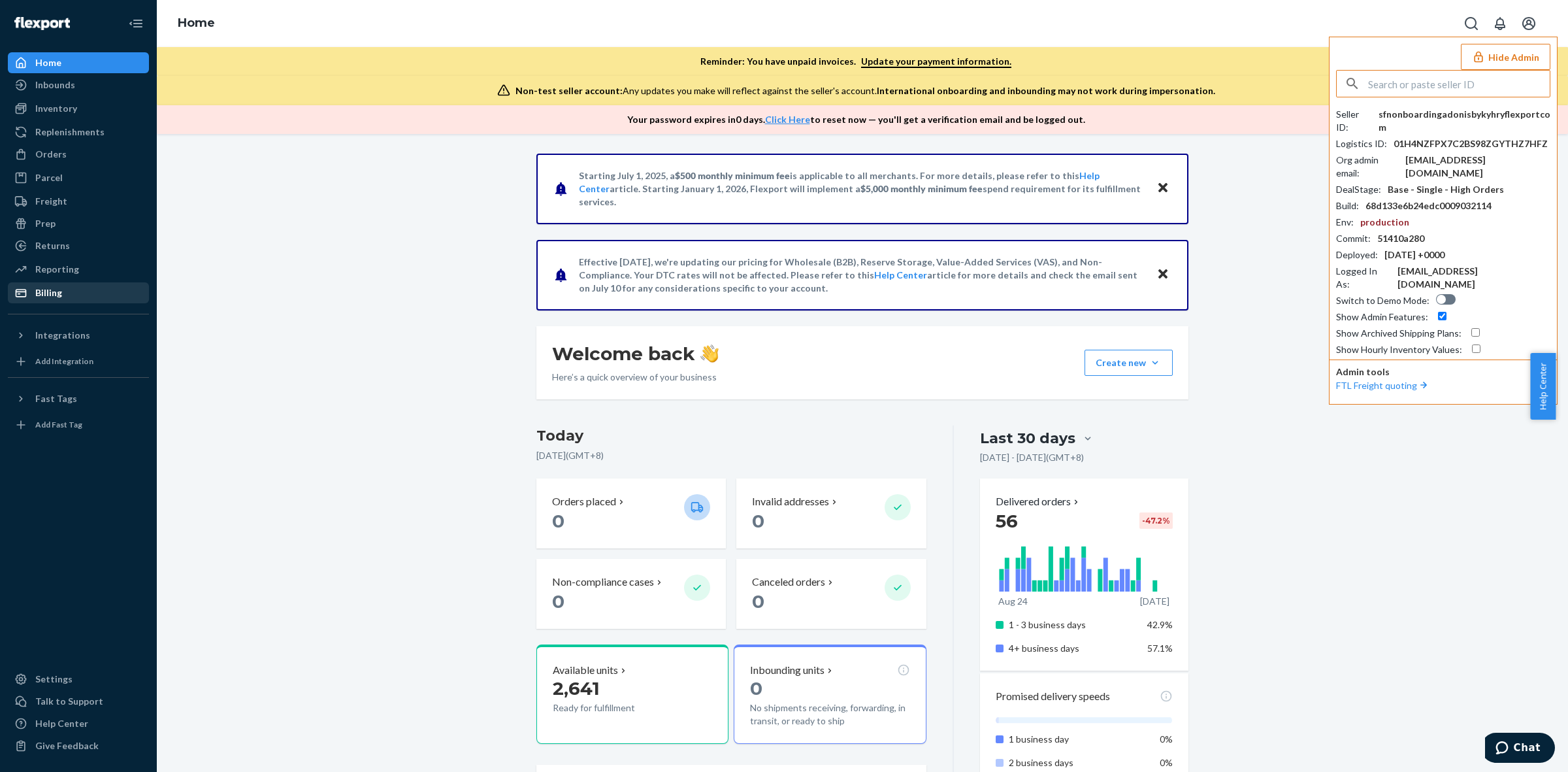
click at [87, 293] on div "Billing" at bounding box center [79, 293] width 139 height 18
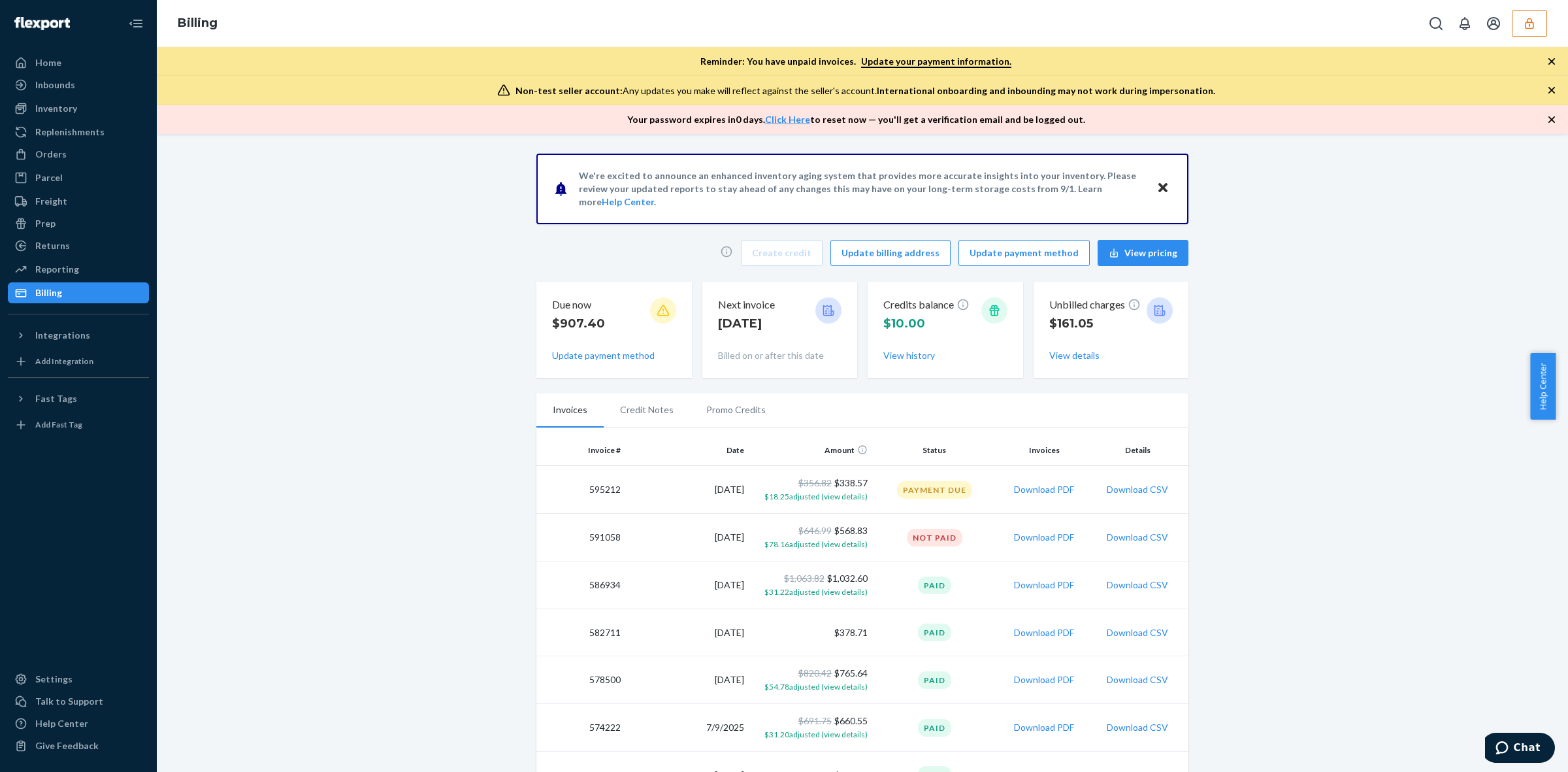
click at [1523, 20] on button "button" at bounding box center [1530, 23] width 35 height 26
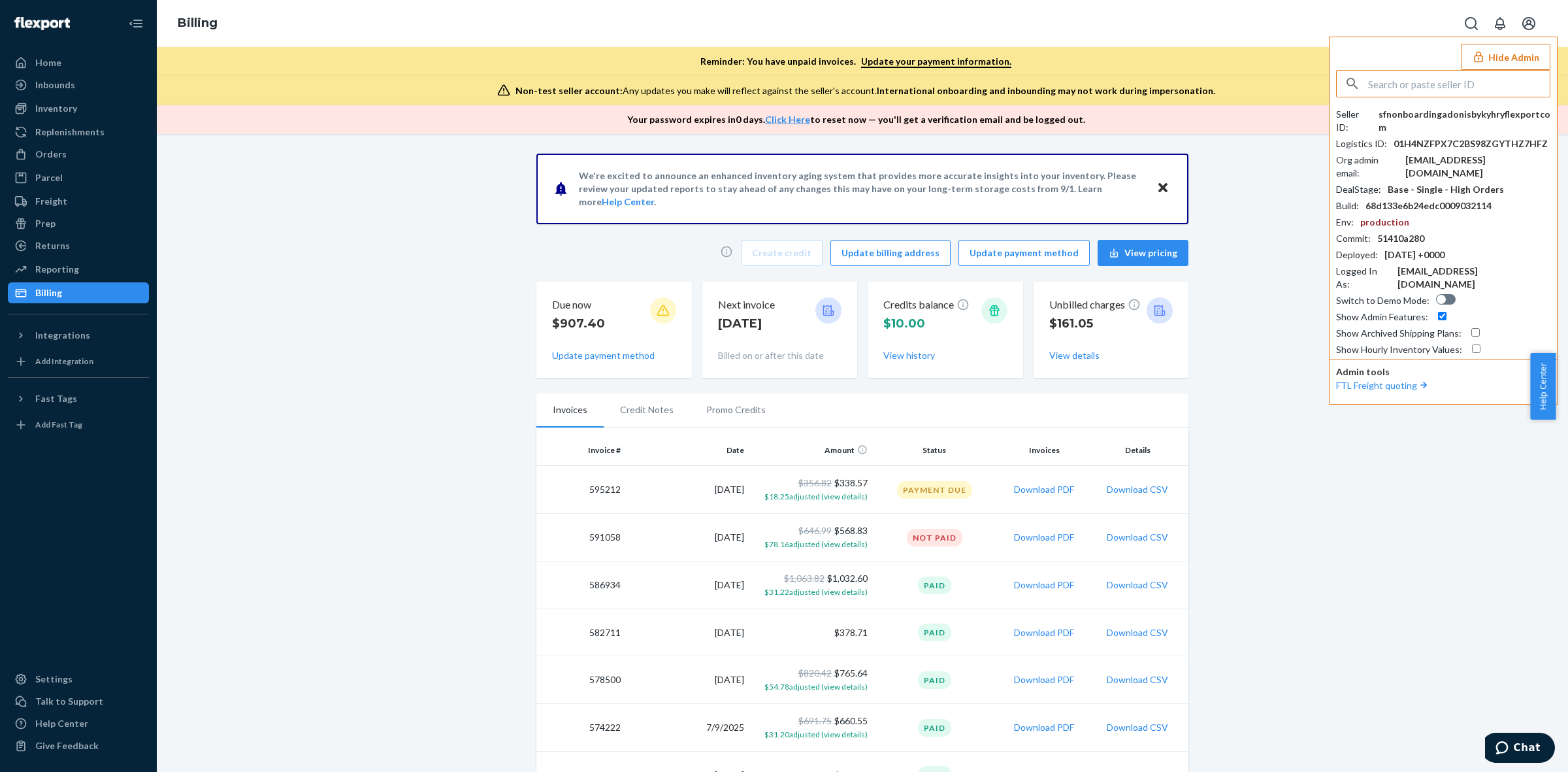
click at [1466, 123] on div "Seller ID : sfnonboardingadonisbykyhryflexportcom Logistics ID : 01H4NZFPX7C2BS…" at bounding box center [1443, 232] width 215 height 249
click at [1475, 113] on div "sfnonboardingadonisbykyhryflexportcom" at bounding box center [1465, 120] width 172 height 26
copy div "sfnonboardingadonisbykyhryflexportcom"
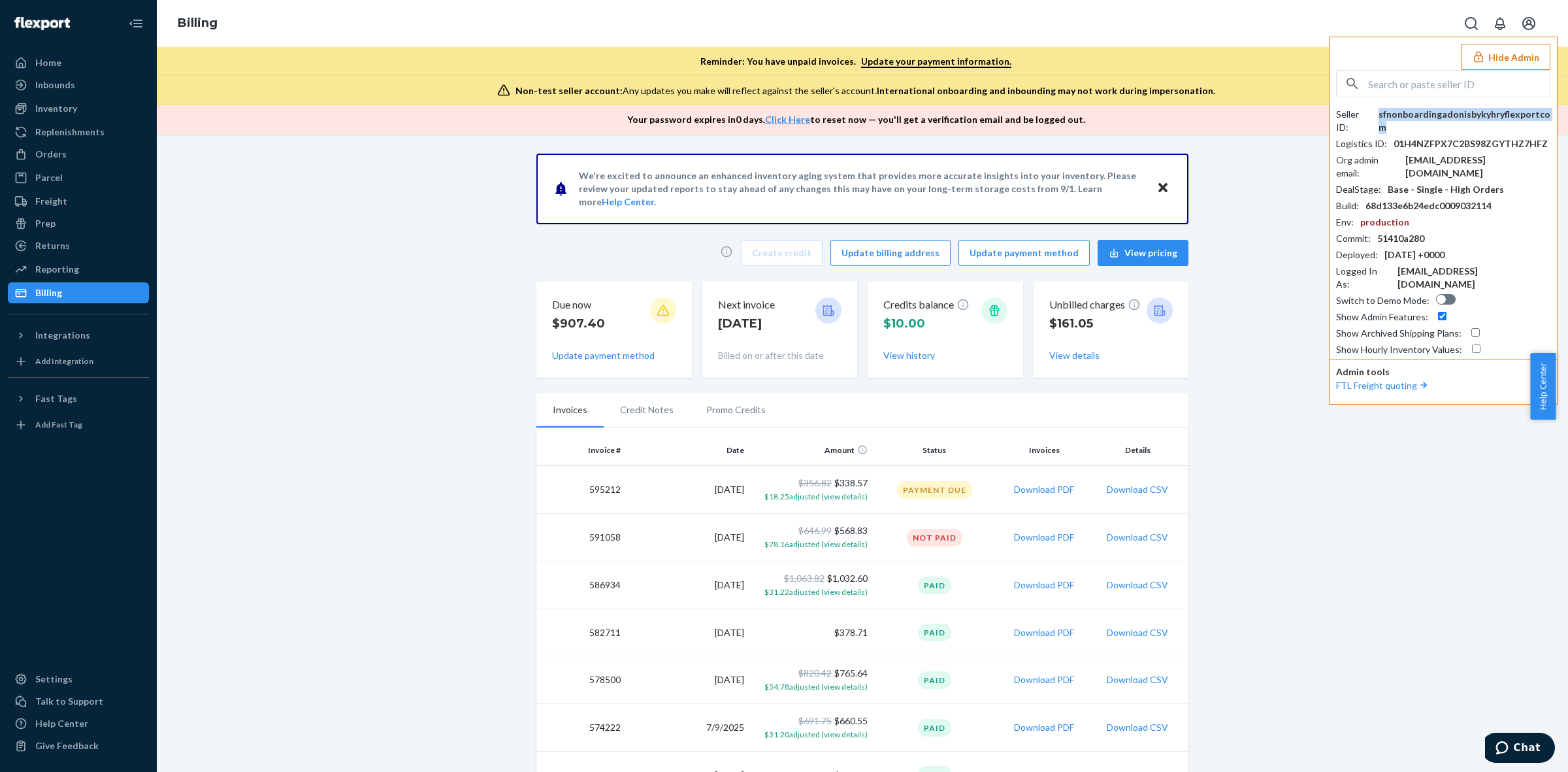
click at [1409, 84] on input "text" at bounding box center [1459, 84] width 181 height 26
paste input "[EMAIL_ADDRESS][DOMAIN_NAME]"
type input "[EMAIL_ADDRESS][DOMAIN_NAME]"
click at [1425, 135] on li "sfnonboardingadonisbykyhryflexportcom info@adonisunderwear.com" at bounding box center [1448, 121] width 221 height 40
click at [1430, 123] on div "Seller ID : sfnonboardingadonisbykyhryflexportcom Logistics ID : 01H4NZFPX7C2BS…" at bounding box center [1443, 232] width 215 height 249
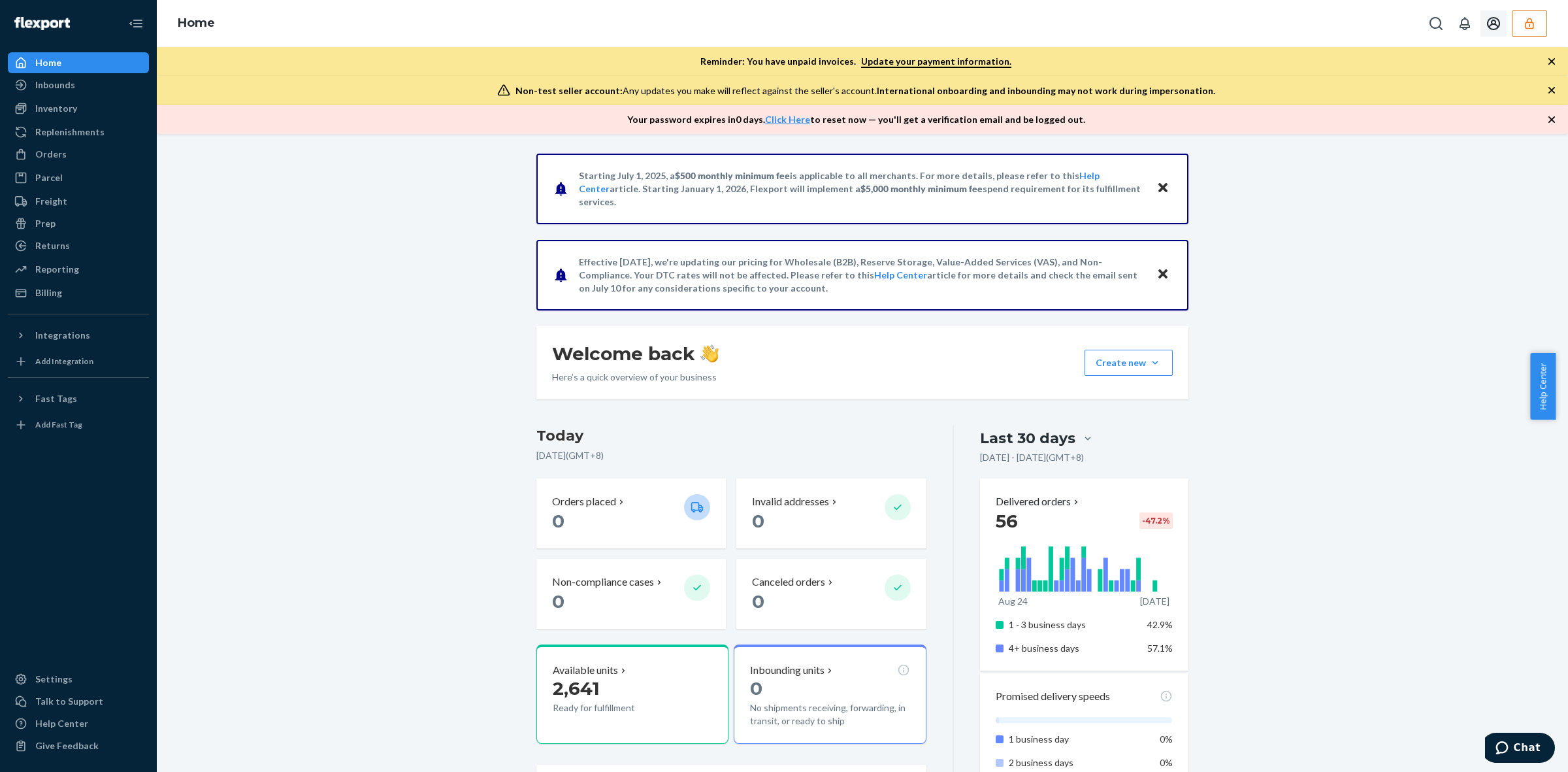
click at [1526, 21] on icon "button" at bounding box center [1530, 23] width 13 height 13
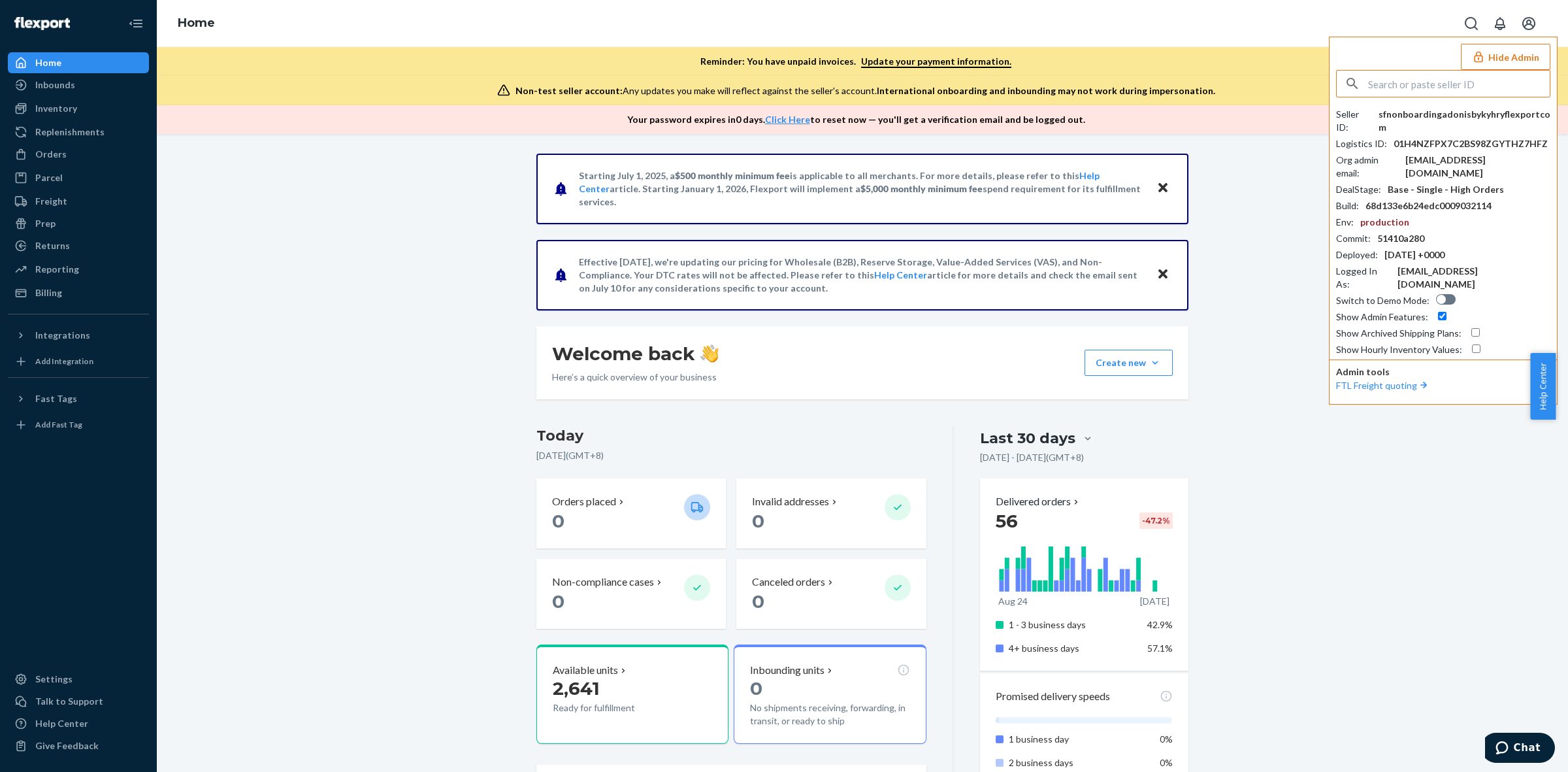
click at [1418, 114] on div "sfnonboardingadonisbykyhryflexportcom" at bounding box center [1465, 120] width 172 height 26
click at [1422, 85] on input "text" at bounding box center [1459, 84] width 181 height 26
paste input "winniemcraygmailcom"
type input "winniemcraygmailcom"
click at [1410, 124] on span "winnie.mcray@gmail.com" at bounding box center [1447, 134] width 195 height 26
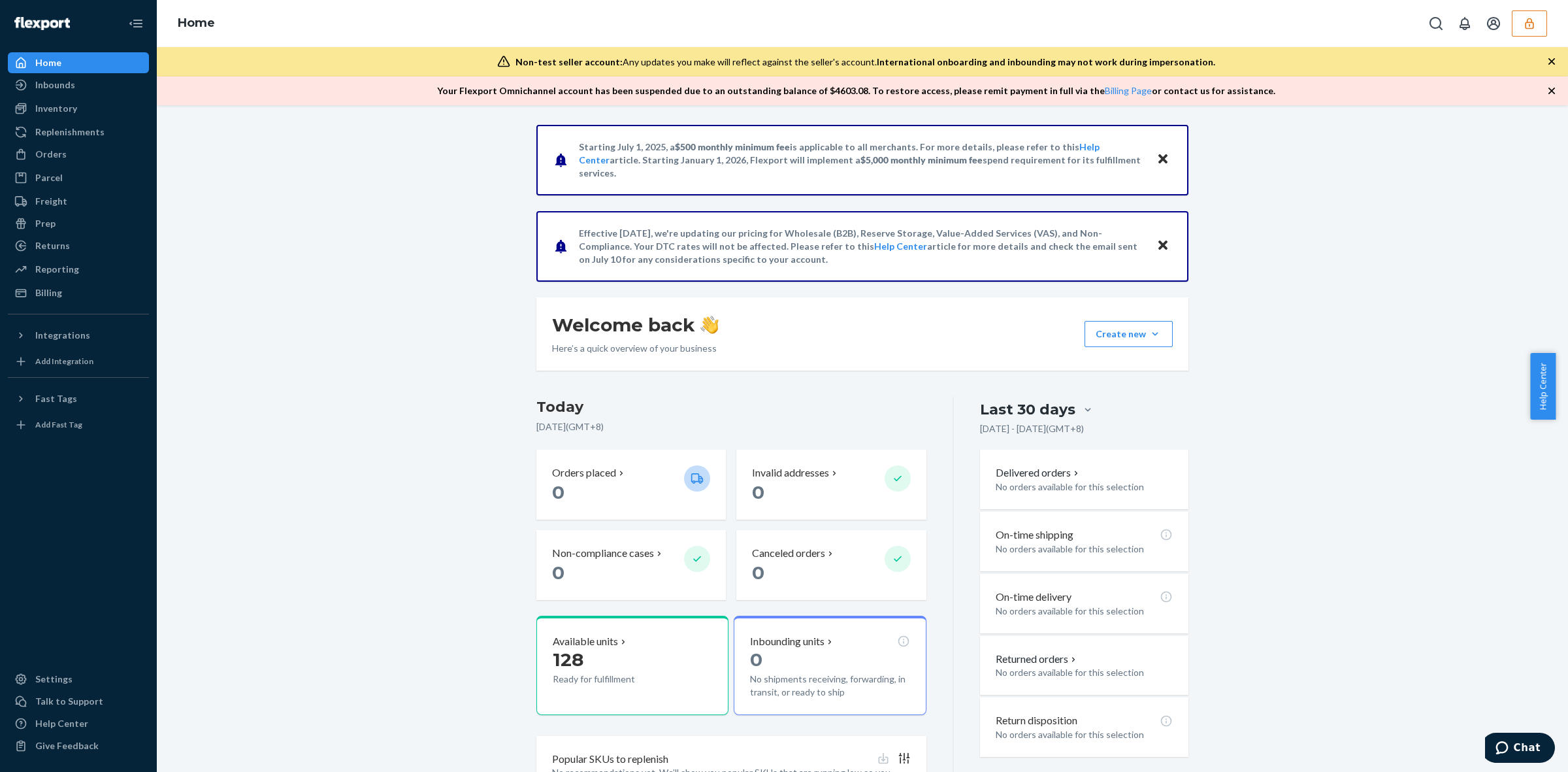
click at [1525, 20] on icon "button" at bounding box center [1530, 23] width 13 height 13
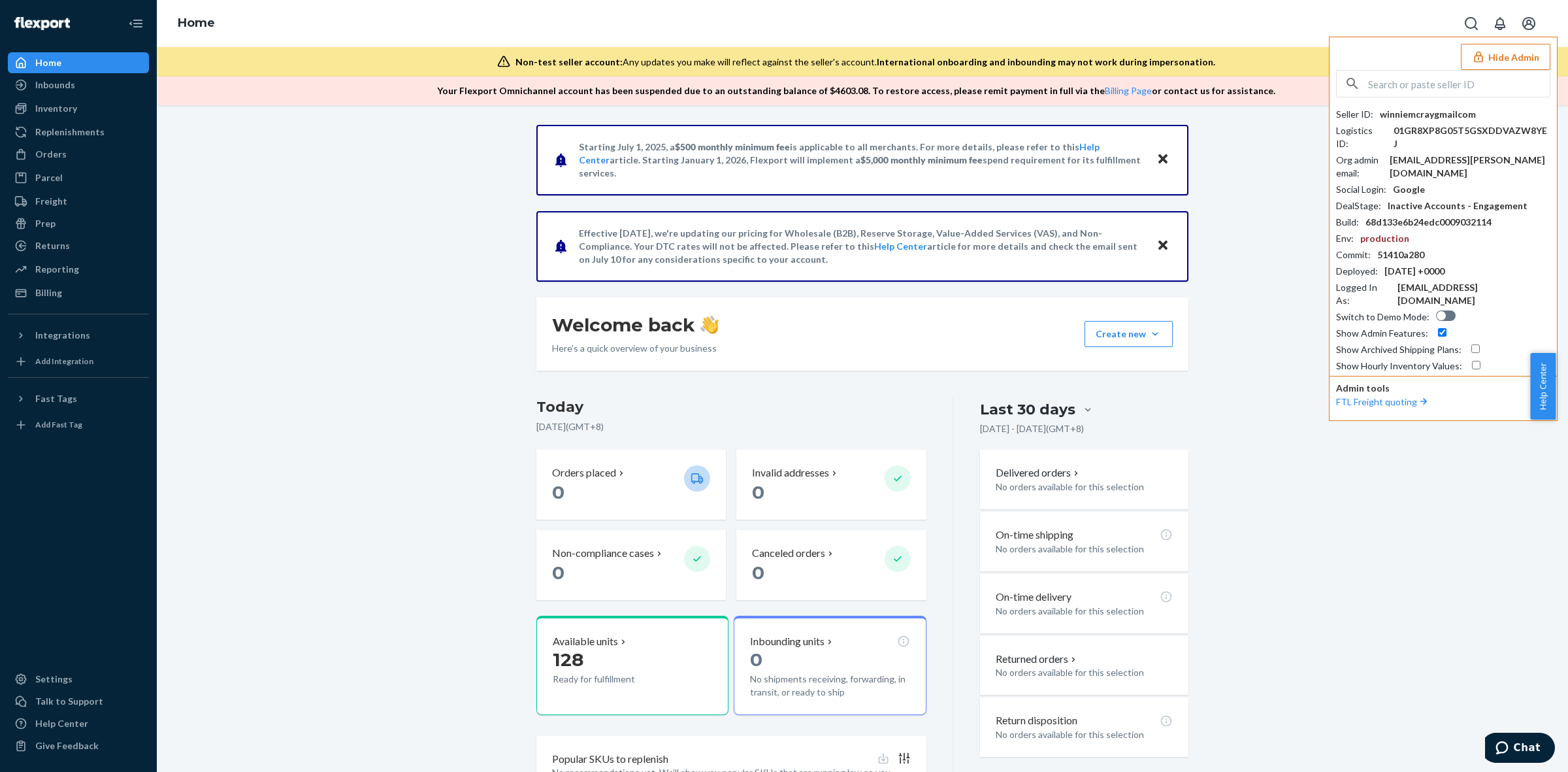
click at [1282, 465] on div "Starting [DATE], a $500 monthly minimum fee is applicable to all merchants. For…" at bounding box center [862, 474] width 1392 height 698
drag, startPoint x: 257, startPoint y: 392, endPoint x: 111, endPoint y: 244, distance: 207.9
click at [257, 392] on div "Starting [DATE], a $500 monthly minimum fee is applicable to all merchants. For…" at bounding box center [862, 474] width 1392 height 698
click at [76, 154] on div "Orders" at bounding box center [79, 154] width 139 height 18
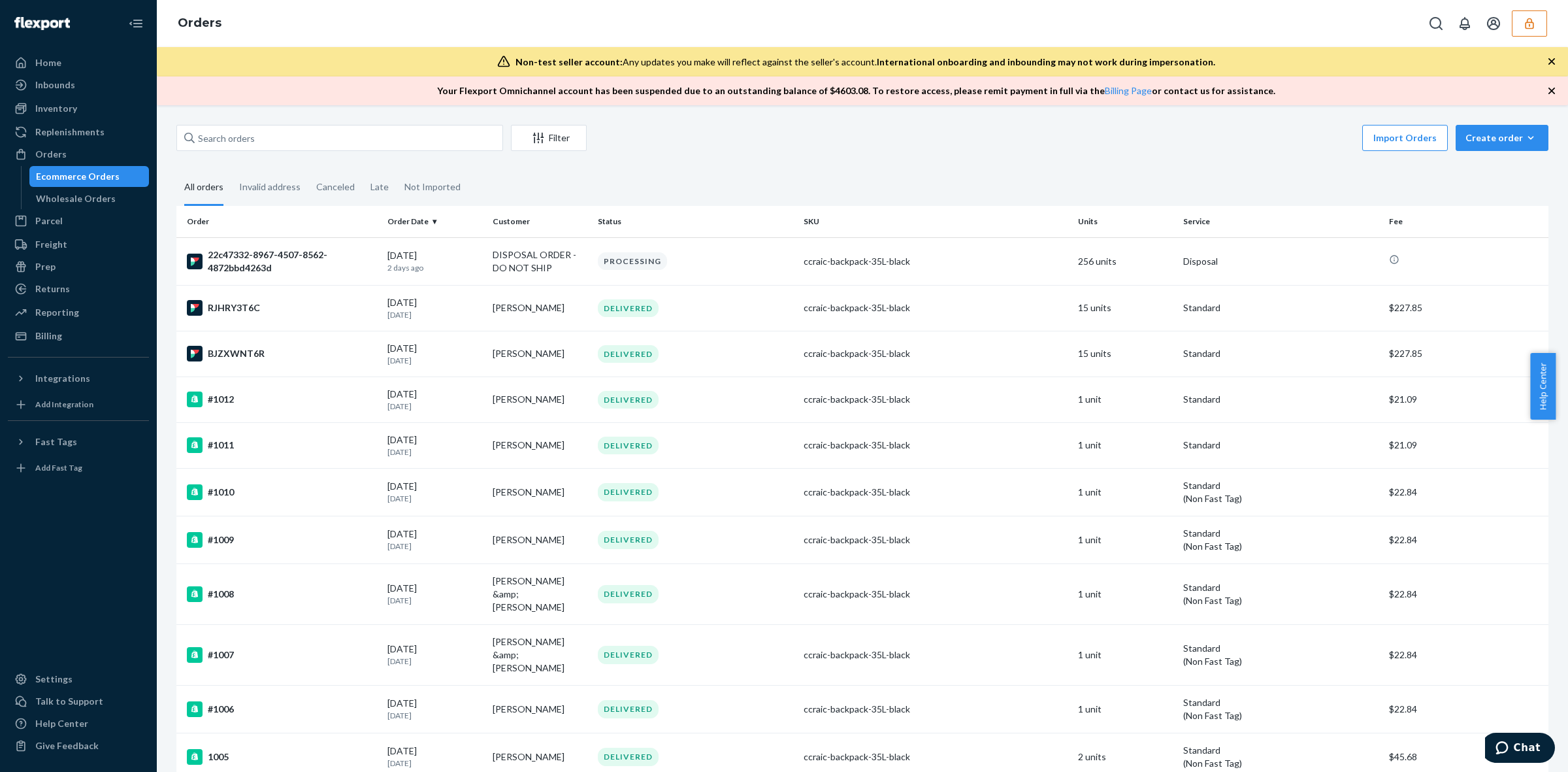
click at [1525, 26] on icon "button" at bounding box center [1530, 23] width 13 height 13
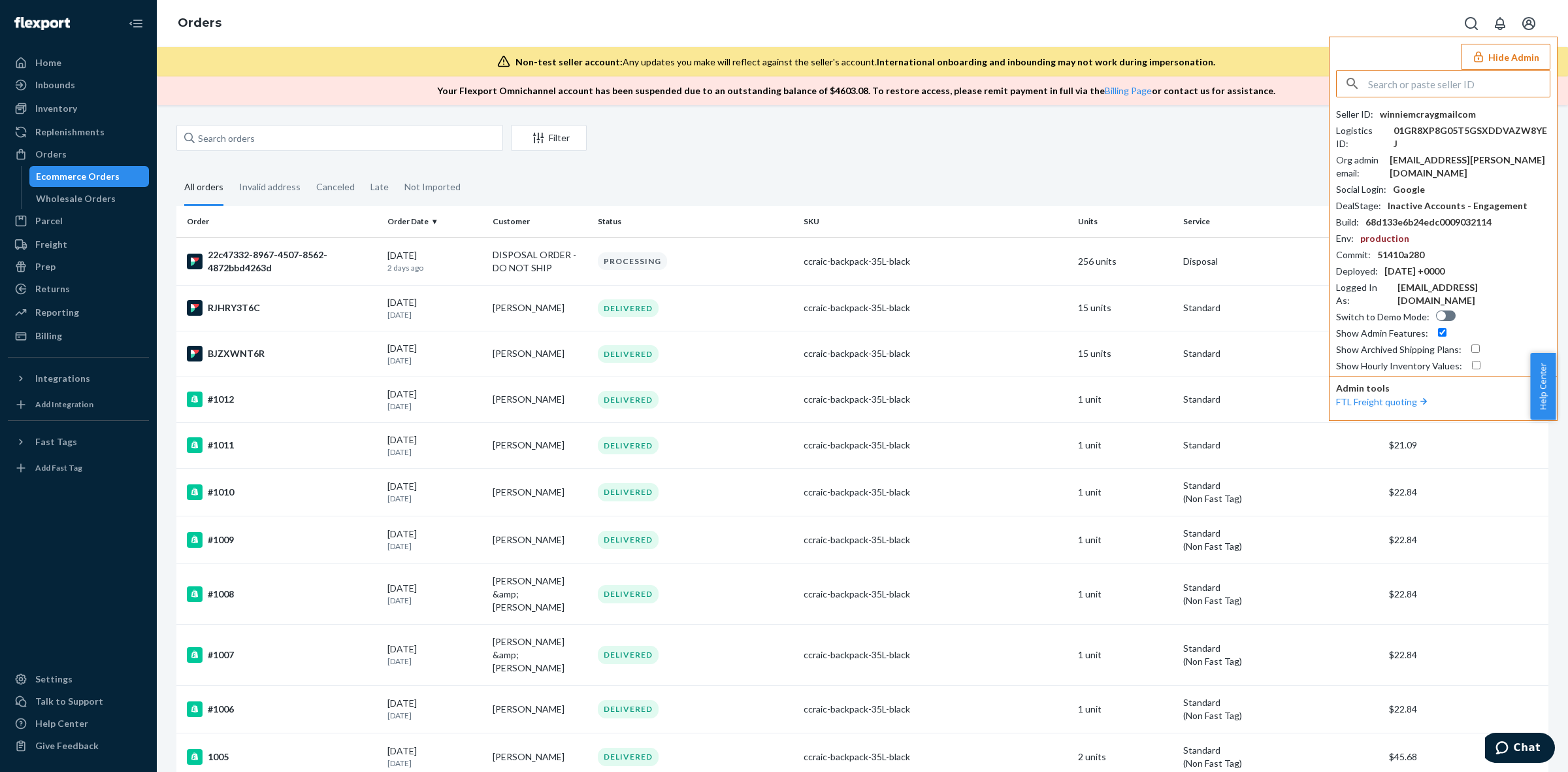
click at [1464, 89] on input "text" at bounding box center [1459, 84] width 181 height 26
type input "zoesmiilescom"
click at [1435, 118] on li "zoesmiilescom [EMAIL_ADDRESS][DOMAIN_NAME]" at bounding box center [1448, 121] width 221 height 40
